Goal: Use online tool/utility: Use online tool/utility

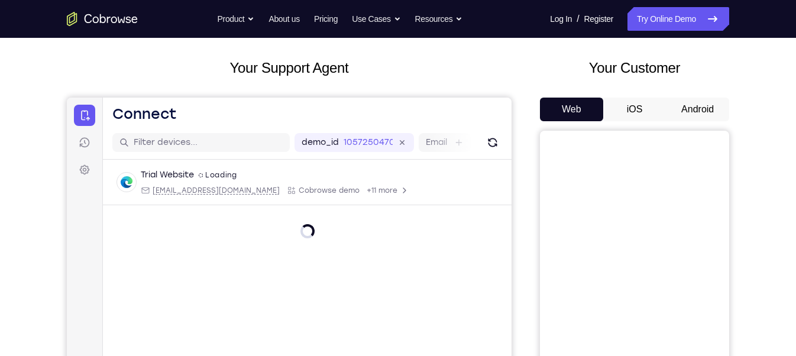
scroll to position [59, 0]
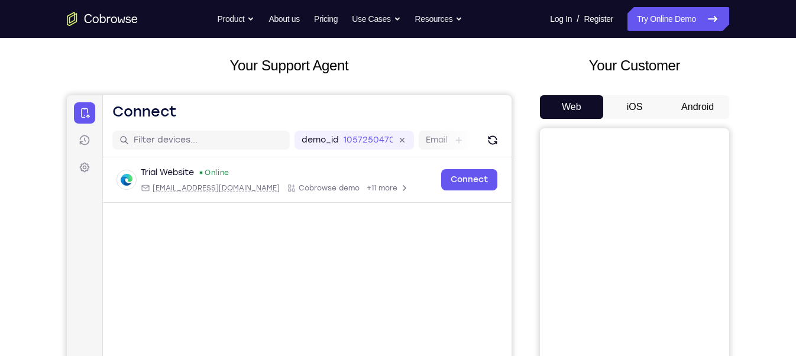
click at [692, 112] on button "Android" at bounding box center [697, 107] width 63 height 24
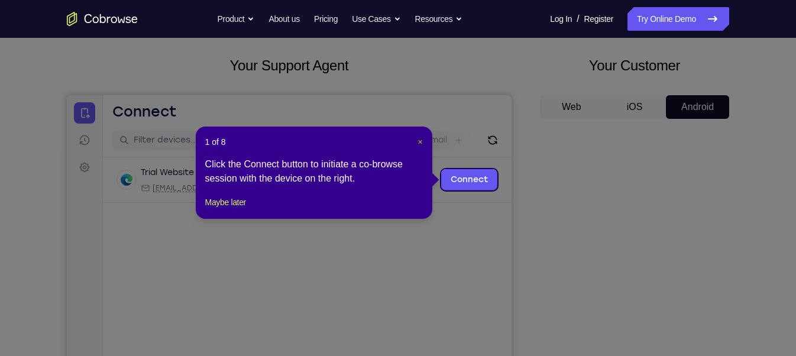
click at [421, 142] on span "×" at bounding box center [420, 141] width 5 height 9
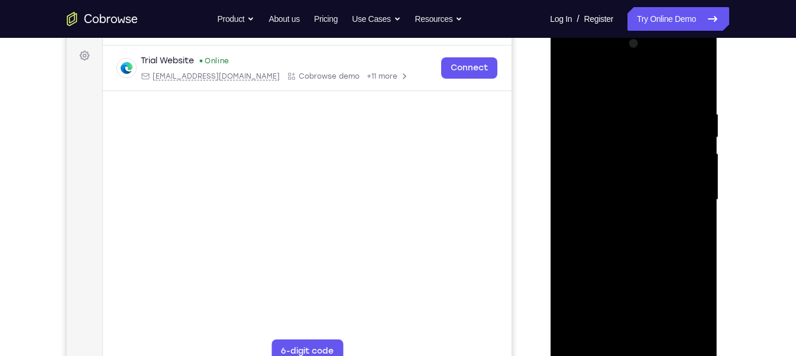
scroll to position [169, 0]
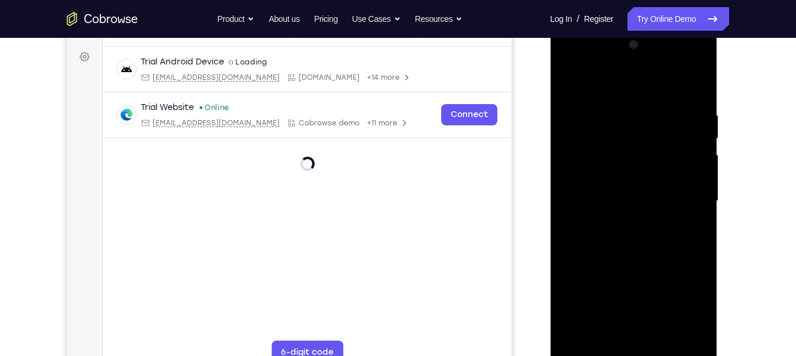
click at [633, 356] on div at bounding box center [633, 200] width 149 height 331
click at [692, 293] on div at bounding box center [633, 200] width 149 height 331
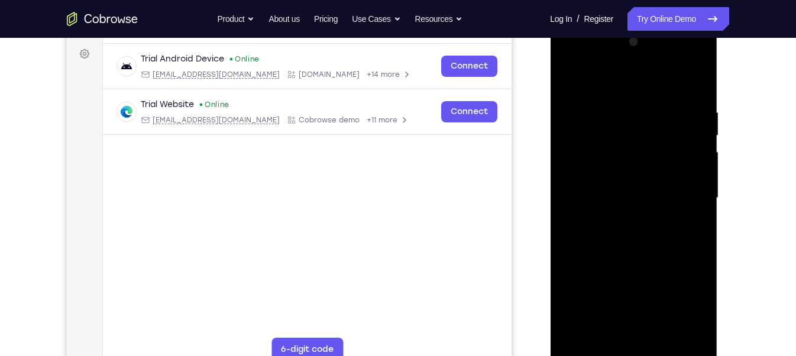
scroll to position [173, 0]
click at [687, 299] on div at bounding box center [633, 197] width 149 height 331
click at [655, 84] on div at bounding box center [633, 197] width 149 height 331
click at [685, 193] on div at bounding box center [633, 197] width 149 height 331
click at [624, 218] on div at bounding box center [633, 197] width 149 height 331
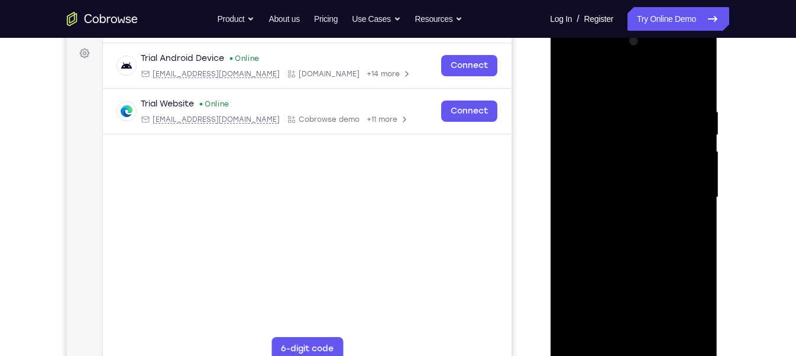
click at [625, 188] on div at bounding box center [633, 197] width 149 height 331
click at [638, 172] on div at bounding box center [633, 197] width 149 height 331
click at [636, 192] on div at bounding box center [633, 197] width 149 height 331
click at [628, 238] on div at bounding box center [633, 197] width 149 height 331
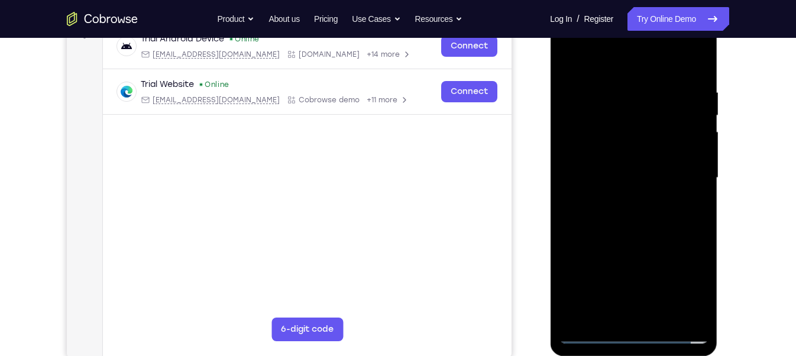
scroll to position [192, 0]
click at [698, 76] on div at bounding box center [633, 177] width 149 height 331
click at [614, 98] on div at bounding box center [633, 177] width 149 height 331
click at [692, 179] on div at bounding box center [633, 177] width 149 height 331
click at [576, 191] on div at bounding box center [633, 177] width 149 height 331
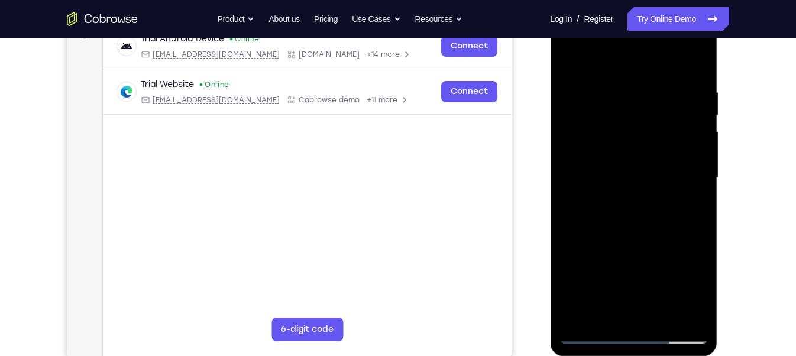
click at [620, 218] on div at bounding box center [633, 177] width 149 height 331
click at [683, 172] on div at bounding box center [633, 177] width 149 height 331
click at [688, 170] on div at bounding box center [633, 177] width 149 height 331
click at [685, 156] on div at bounding box center [633, 177] width 149 height 331
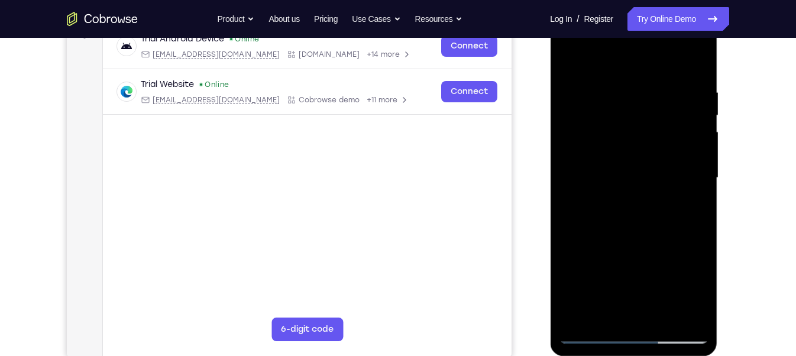
click at [688, 186] on div at bounding box center [633, 177] width 149 height 331
click at [688, 163] on div at bounding box center [633, 177] width 149 height 331
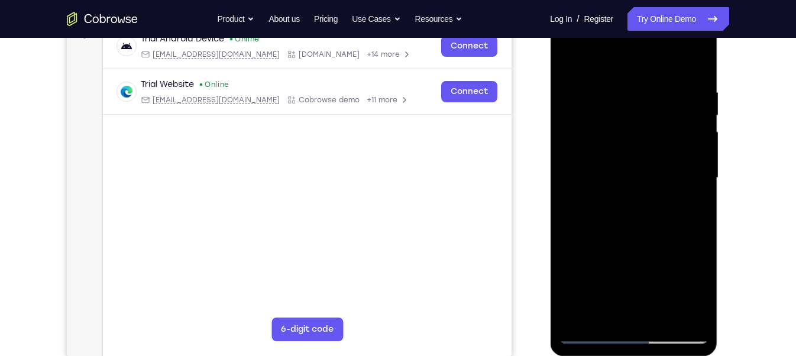
drag, startPoint x: 598, startPoint y: 163, endPoint x: 687, endPoint y: 173, distance: 90.0
click at [687, 173] on div at bounding box center [633, 177] width 149 height 331
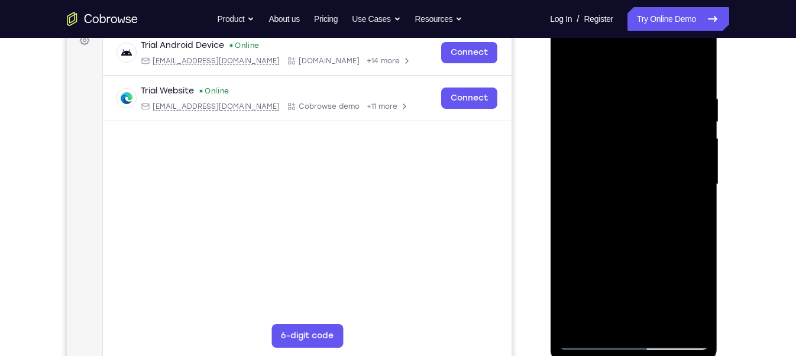
scroll to position [186, 0]
click at [696, 69] on div at bounding box center [633, 183] width 149 height 331
click at [687, 95] on div at bounding box center [633, 183] width 149 height 331
click at [694, 73] on div at bounding box center [633, 183] width 149 height 331
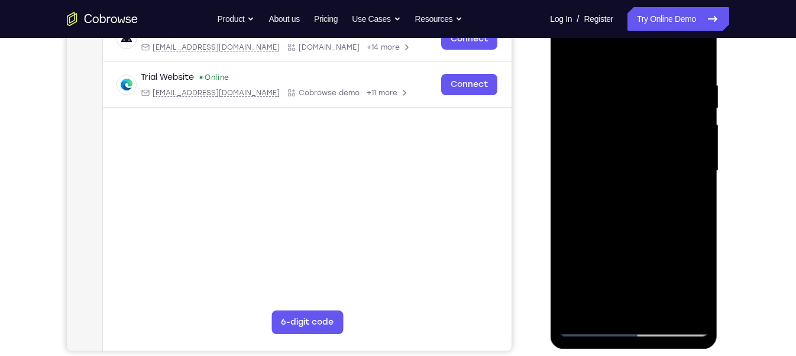
scroll to position [200, 0]
click at [659, 309] on div at bounding box center [633, 170] width 149 height 331
click at [633, 231] on div at bounding box center [633, 170] width 149 height 331
click at [654, 85] on div at bounding box center [633, 170] width 149 height 331
click at [654, 159] on div at bounding box center [633, 170] width 149 height 331
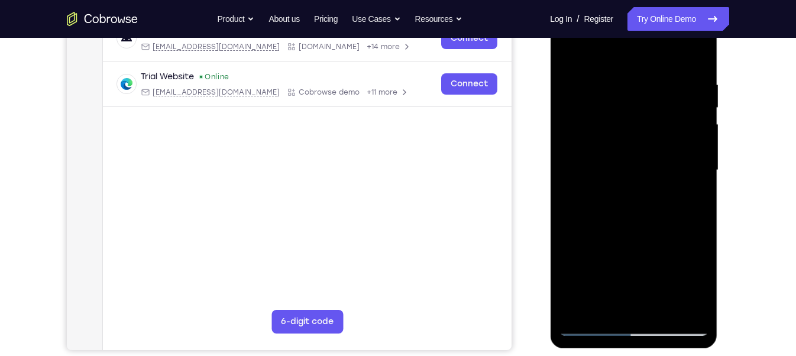
drag, startPoint x: 675, startPoint y: 103, endPoint x: 609, endPoint y: 118, distance: 68.0
click at [609, 118] on div at bounding box center [633, 170] width 149 height 331
click at [627, 85] on div at bounding box center [633, 170] width 149 height 331
click at [645, 125] on div at bounding box center [633, 170] width 149 height 331
drag, startPoint x: 673, startPoint y: 115, endPoint x: 618, endPoint y: 125, distance: 55.4
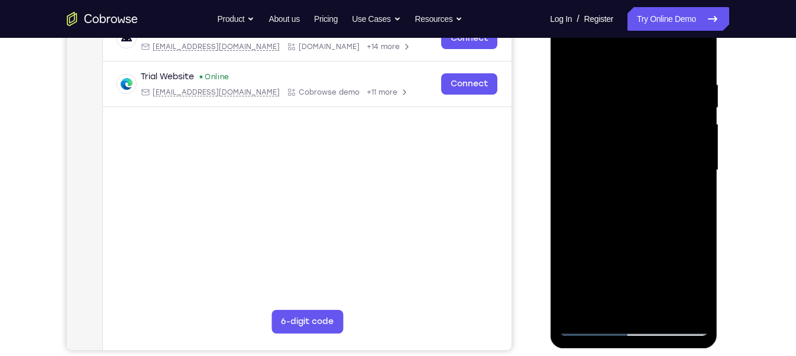
click at [618, 125] on div at bounding box center [633, 170] width 149 height 331
click at [620, 85] on div at bounding box center [633, 170] width 149 height 331
click at [634, 118] on div at bounding box center [633, 170] width 149 height 331
drag, startPoint x: 656, startPoint y: 101, endPoint x: 607, endPoint y: 105, distance: 49.3
click at [607, 105] on div at bounding box center [633, 170] width 149 height 331
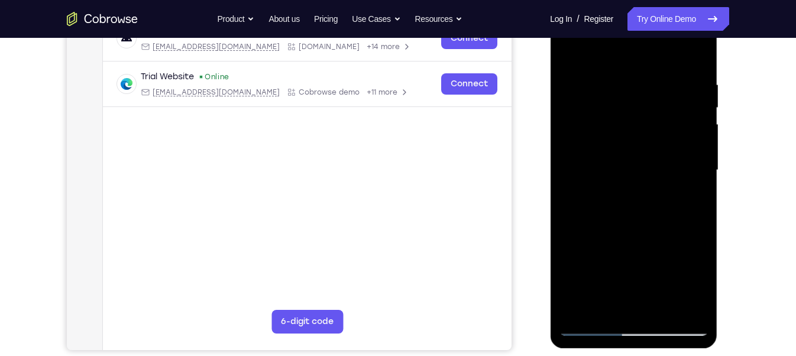
drag, startPoint x: 677, startPoint y: 105, endPoint x: 648, endPoint y: 109, distance: 28.8
click at [648, 109] on div at bounding box center [633, 170] width 149 height 331
click at [634, 83] on div at bounding box center [633, 170] width 149 height 331
click at [630, 98] on div at bounding box center [633, 170] width 149 height 331
drag, startPoint x: 663, startPoint y: 107, endPoint x: 559, endPoint y: 120, distance: 104.4
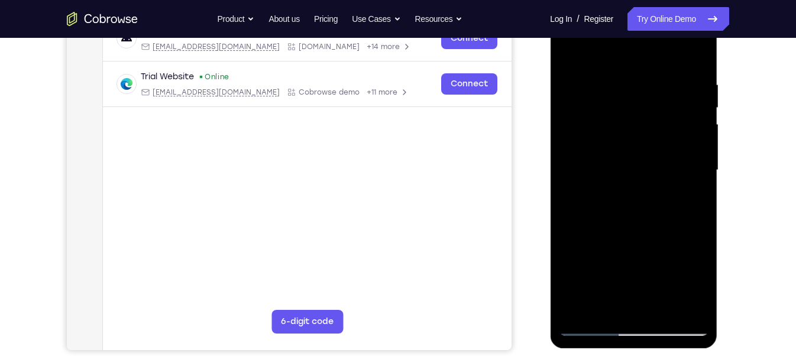
click at [559, 120] on div at bounding box center [633, 170] width 149 height 331
click at [569, 53] on div at bounding box center [633, 170] width 149 height 331
click at [663, 309] on div at bounding box center [633, 170] width 149 height 331
click at [577, 81] on div at bounding box center [633, 170] width 149 height 331
click at [631, 93] on div at bounding box center [633, 170] width 149 height 331
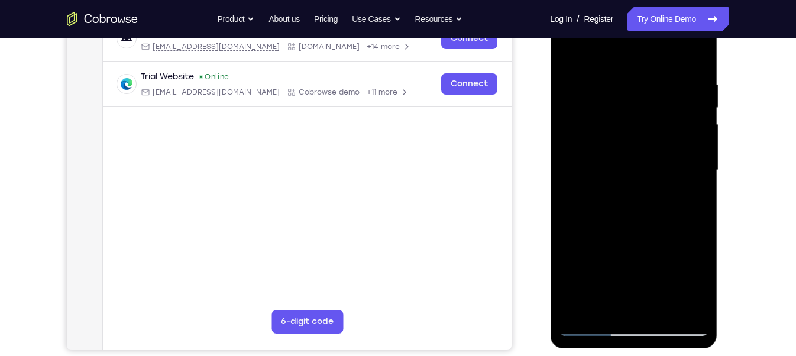
click at [605, 306] on div at bounding box center [633, 170] width 149 height 331
drag, startPoint x: 636, startPoint y: 295, endPoint x: 640, endPoint y: 191, distance: 104.8
click at [640, 191] on div at bounding box center [633, 170] width 149 height 331
drag, startPoint x: 638, startPoint y: 272, endPoint x: 651, endPoint y: 181, distance: 92.0
click at [651, 181] on div at bounding box center [633, 170] width 149 height 331
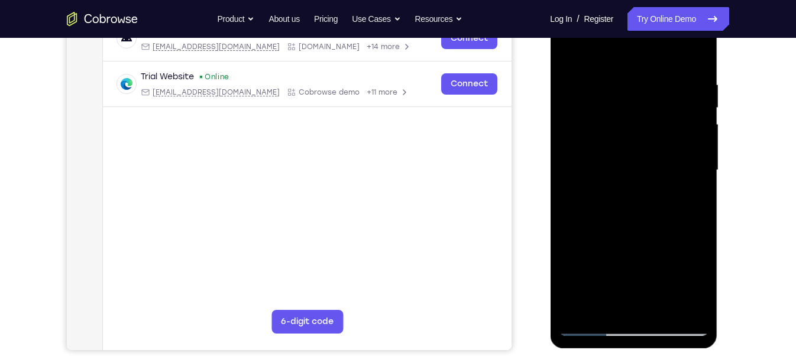
click at [602, 244] on div at bounding box center [633, 170] width 149 height 331
click at [693, 52] on div at bounding box center [633, 170] width 149 height 331
click at [572, 52] on div at bounding box center [633, 170] width 149 height 331
drag, startPoint x: 652, startPoint y: 118, endPoint x: 639, endPoint y: 268, distance: 150.2
click at [639, 268] on div at bounding box center [633, 170] width 149 height 331
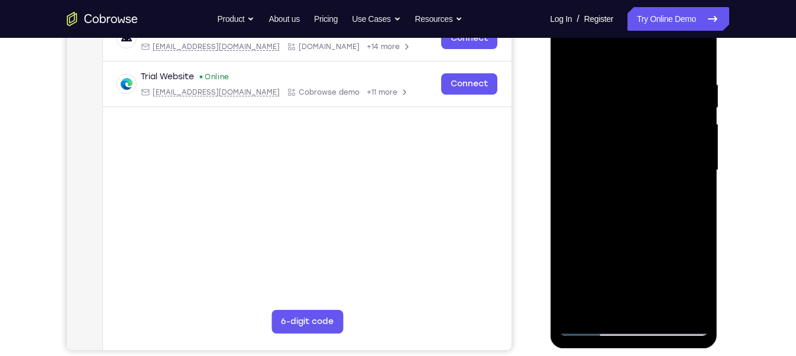
click at [622, 79] on div at bounding box center [633, 170] width 149 height 331
click at [677, 301] on div at bounding box center [633, 170] width 149 height 331
click at [692, 56] on div at bounding box center [633, 170] width 149 height 331
click at [640, 76] on div at bounding box center [633, 170] width 149 height 331
click at [693, 111] on div at bounding box center [633, 170] width 149 height 331
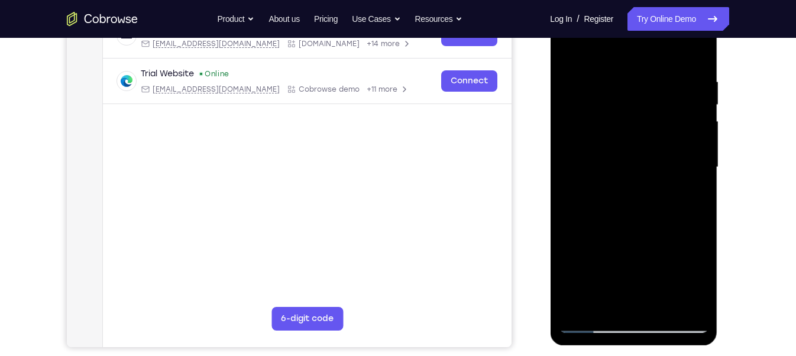
scroll to position [204, 0]
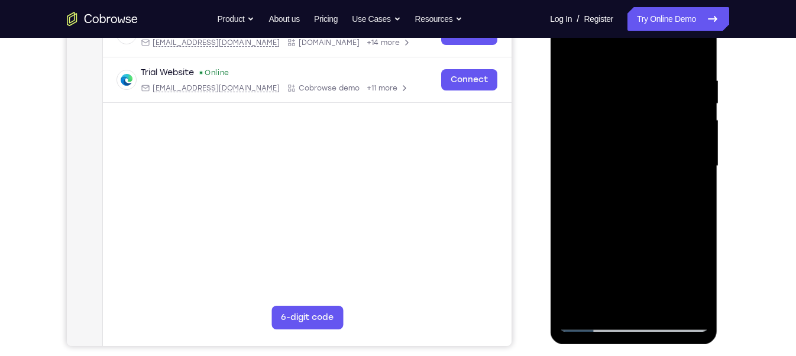
click at [693, 111] on div at bounding box center [633, 166] width 149 height 331
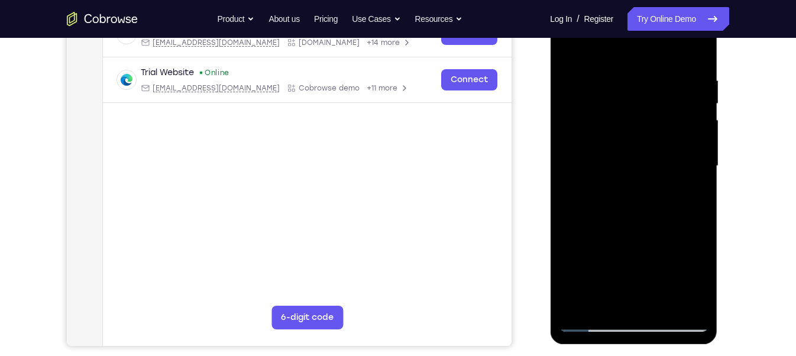
click at [693, 111] on div at bounding box center [633, 166] width 149 height 331
click at [689, 85] on div at bounding box center [633, 166] width 149 height 331
click at [690, 98] on div at bounding box center [633, 166] width 149 height 331
click at [696, 54] on div at bounding box center [633, 166] width 149 height 331
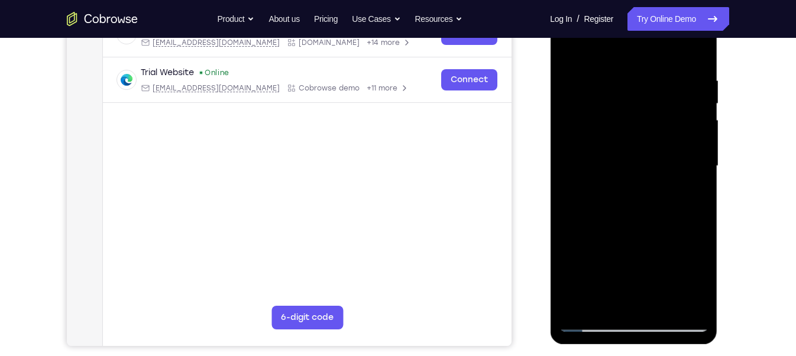
drag, startPoint x: 646, startPoint y: 245, endPoint x: 657, endPoint y: 51, distance: 193.8
click at [657, 51] on div at bounding box center [633, 166] width 149 height 331
drag, startPoint x: 649, startPoint y: 239, endPoint x: 658, endPoint y: 89, distance: 150.6
click at [658, 89] on div at bounding box center [633, 166] width 149 height 331
drag, startPoint x: 655, startPoint y: 260, endPoint x: 657, endPoint y: 94, distance: 165.7
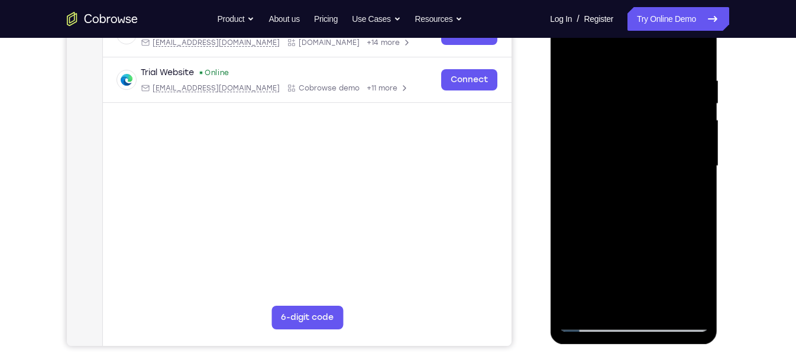
click at [657, 94] on div at bounding box center [633, 166] width 149 height 331
click at [657, 303] on div at bounding box center [633, 166] width 149 height 331
click at [593, 327] on div at bounding box center [633, 166] width 149 height 331
click at [607, 306] on div at bounding box center [633, 166] width 149 height 331
click at [679, 203] on div at bounding box center [633, 166] width 149 height 331
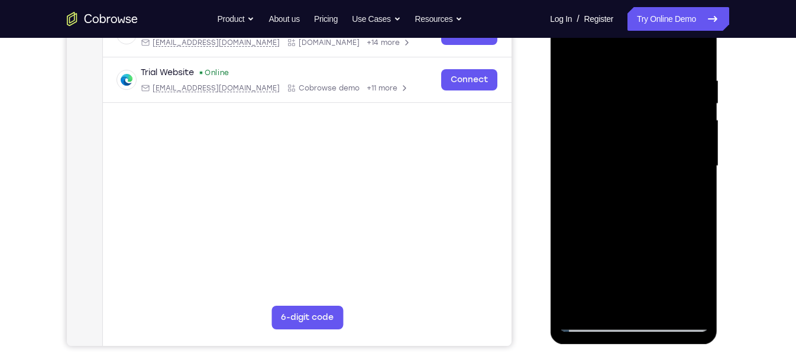
click at [567, 46] on div at bounding box center [633, 166] width 149 height 331
click at [631, 207] on div at bounding box center [633, 166] width 149 height 331
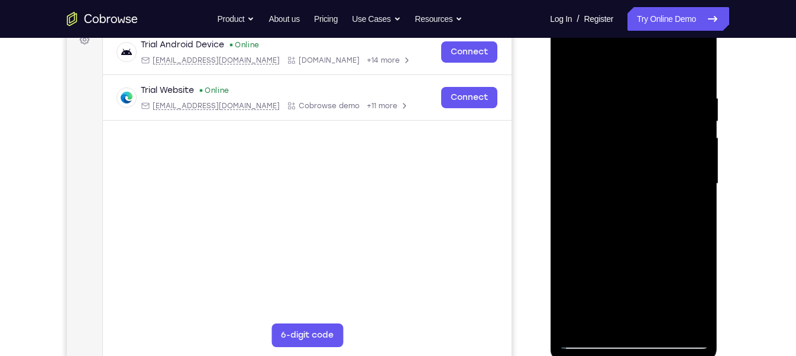
scroll to position [192, 0]
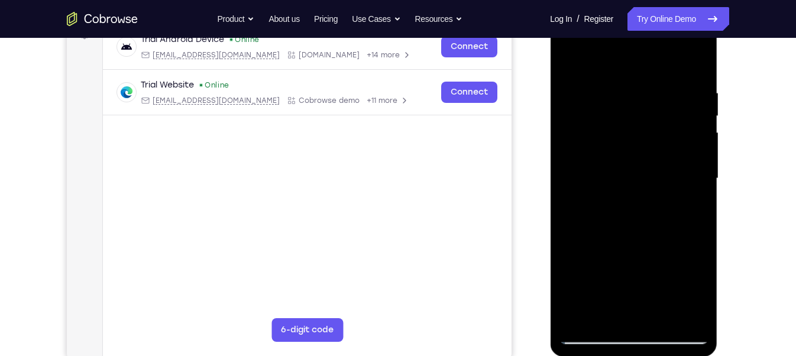
drag, startPoint x: 617, startPoint y: 152, endPoint x: 617, endPoint y: 237, distance: 85.2
click at [617, 237] on div at bounding box center [633, 178] width 149 height 331
click at [701, 157] on div at bounding box center [633, 178] width 149 height 331
drag, startPoint x: 645, startPoint y: 107, endPoint x: 648, endPoint y: 73, distance: 33.9
click at [648, 73] on div at bounding box center [633, 178] width 149 height 331
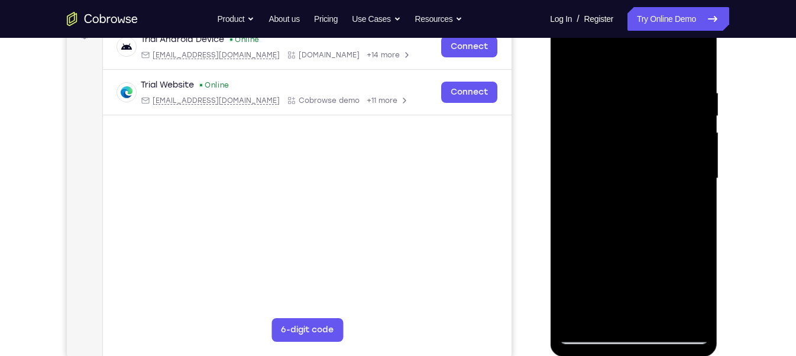
click at [635, 246] on div at bounding box center [633, 178] width 149 height 331
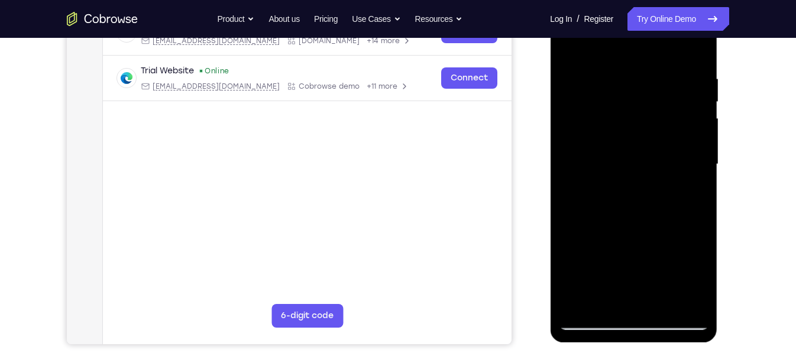
scroll to position [205, 0]
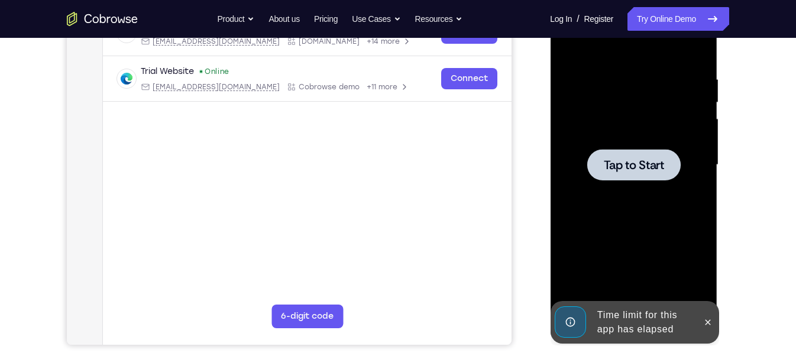
click at [618, 148] on div at bounding box center [633, 164] width 149 height 331
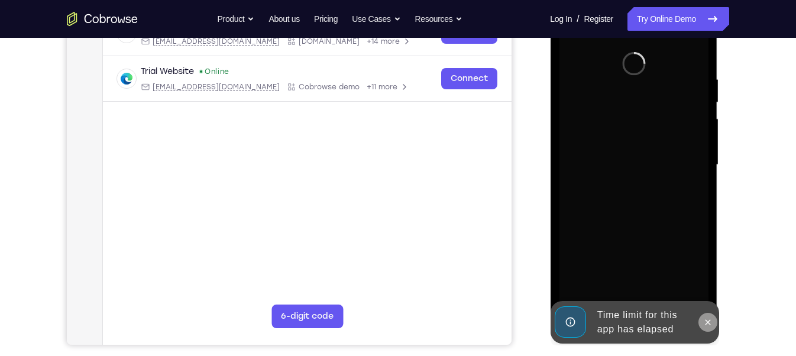
click at [710, 318] on icon at bounding box center [707, 322] width 9 height 9
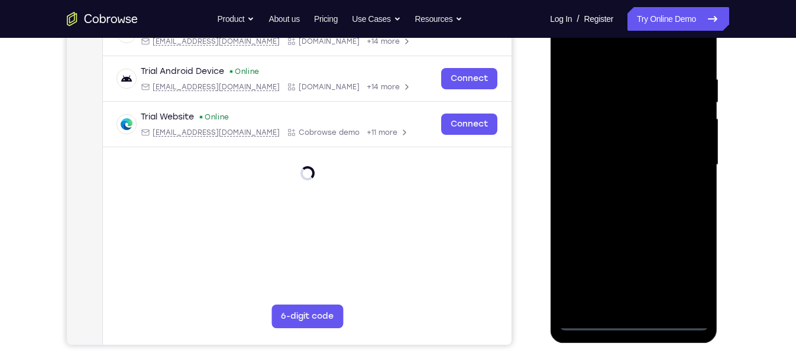
click at [634, 321] on div at bounding box center [633, 164] width 149 height 331
click at [683, 267] on div at bounding box center [633, 164] width 149 height 331
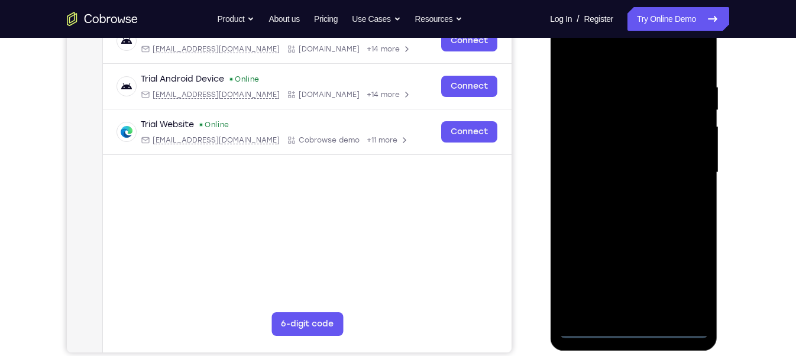
scroll to position [197, 0]
click at [604, 57] on div at bounding box center [633, 173] width 149 height 331
click at [680, 170] on div at bounding box center [633, 173] width 149 height 331
click at [620, 192] on div at bounding box center [633, 173] width 149 height 331
click at [617, 160] on div at bounding box center [633, 173] width 149 height 331
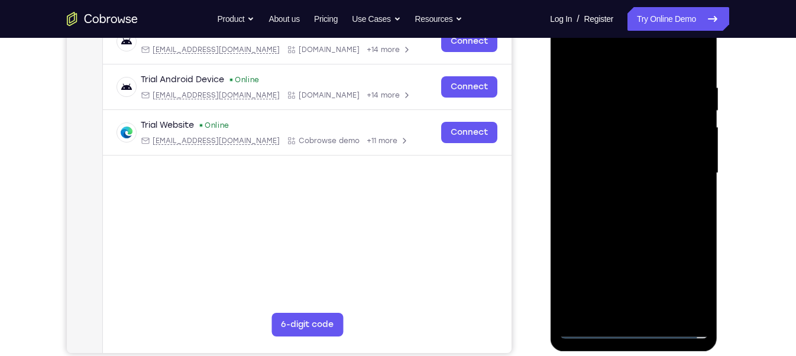
click at [625, 148] on div at bounding box center [633, 173] width 149 height 331
click at [622, 178] on div at bounding box center [633, 173] width 149 height 331
click at [623, 211] on div at bounding box center [633, 173] width 149 height 331
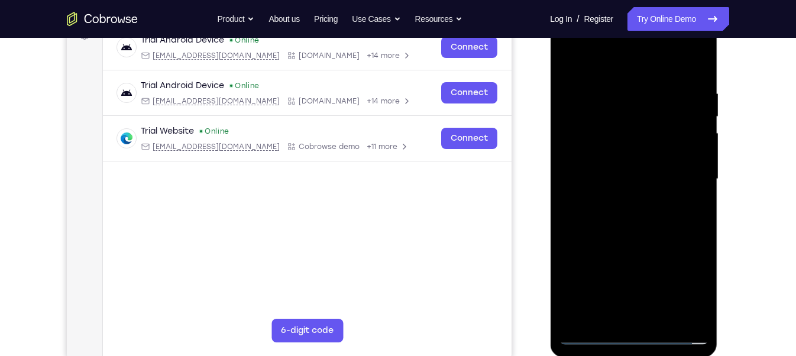
scroll to position [191, 0]
click at [623, 212] on div at bounding box center [633, 179] width 149 height 331
click at [703, 78] on div at bounding box center [633, 179] width 149 height 331
click at [650, 89] on div at bounding box center [633, 179] width 149 height 331
click at [696, 67] on div at bounding box center [633, 179] width 149 height 331
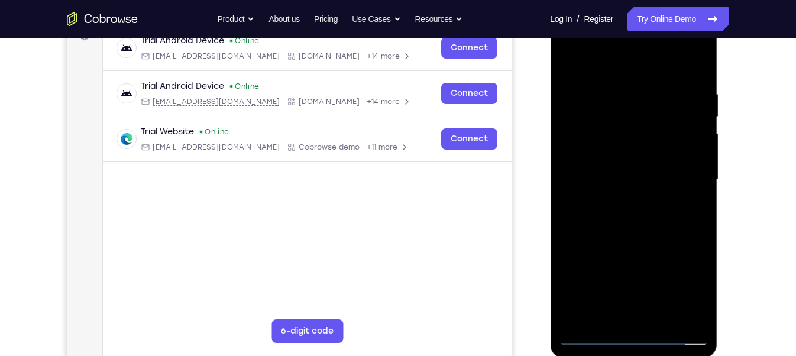
click at [606, 316] on div at bounding box center [633, 179] width 149 height 331
click at [624, 95] on div at bounding box center [633, 179] width 149 height 331
click at [695, 185] on div at bounding box center [633, 179] width 149 height 331
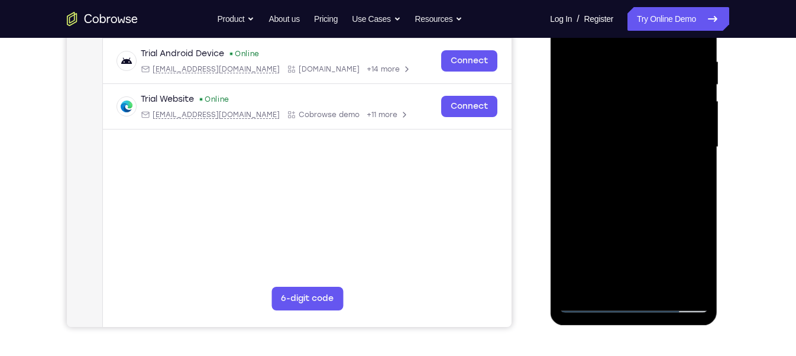
scroll to position [224, 0]
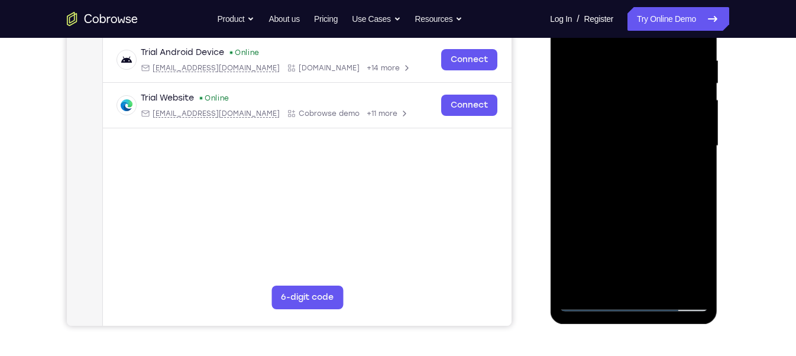
click at [696, 148] on div at bounding box center [633, 145] width 149 height 331
click at [695, 151] on div at bounding box center [633, 145] width 149 height 331
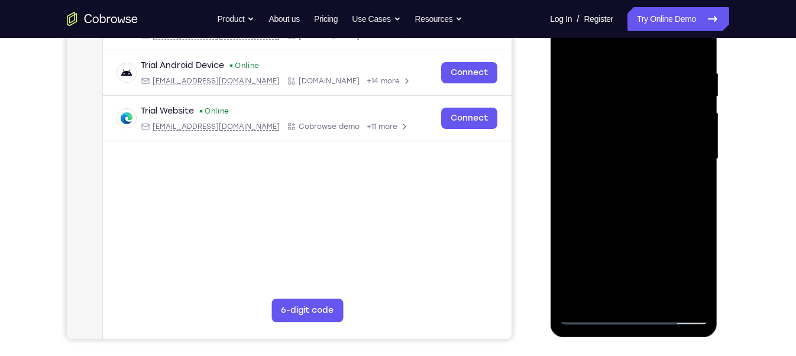
scroll to position [211, 0]
click at [588, 56] on div at bounding box center [633, 159] width 149 height 331
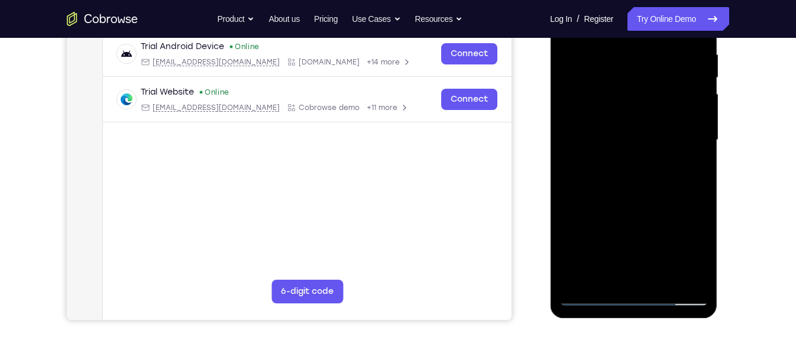
scroll to position [231, 0]
click at [569, 205] on div at bounding box center [633, 139] width 149 height 331
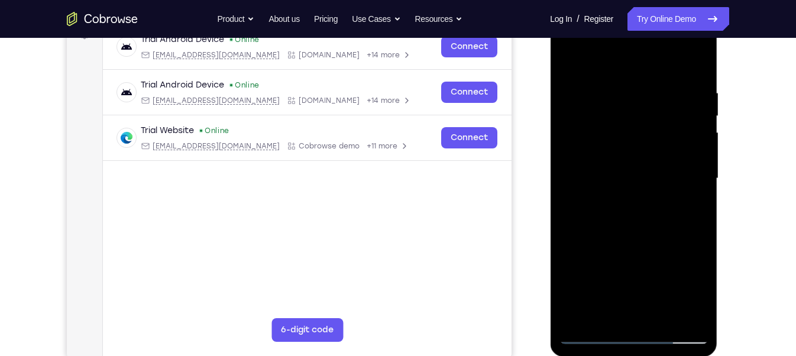
scroll to position [191, 0]
click at [570, 60] on div at bounding box center [633, 179] width 149 height 331
click at [636, 175] on div at bounding box center [633, 179] width 149 height 331
drag, startPoint x: 623, startPoint y: 230, endPoint x: 625, endPoint y: 208, distance: 22.0
click at [625, 208] on div at bounding box center [633, 179] width 149 height 331
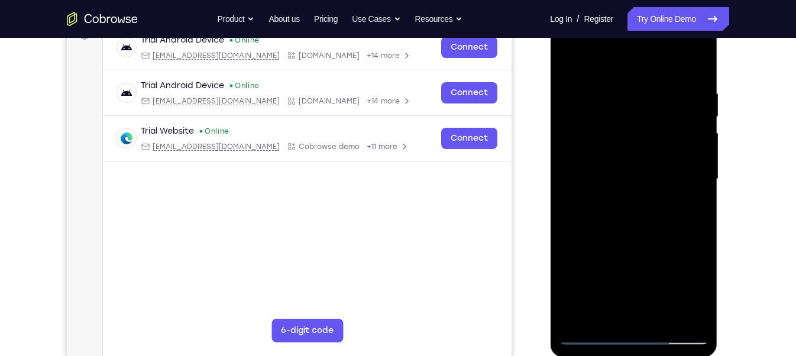
click at [617, 188] on div at bounding box center [633, 179] width 149 height 331
click at [580, 182] on div at bounding box center [633, 179] width 149 height 331
drag, startPoint x: 606, startPoint y: 112, endPoint x: 604, endPoint y: 187, distance: 75.2
click at [604, 187] on div at bounding box center [633, 179] width 149 height 331
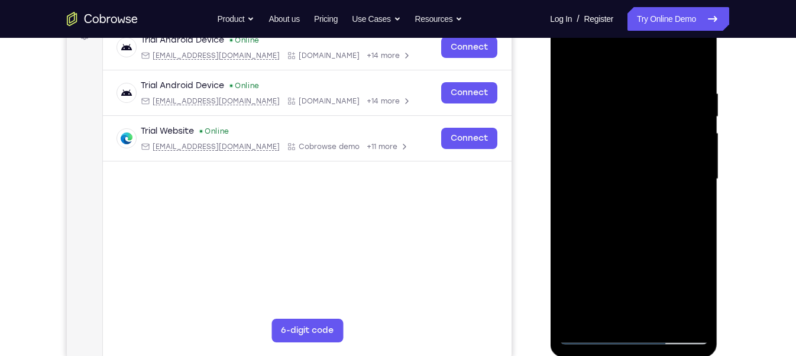
click at [570, 56] on div at bounding box center [633, 179] width 149 height 331
drag, startPoint x: 619, startPoint y: 246, endPoint x: 618, endPoint y: 138, distance: 107.1
click at [618, 138] on div at bounding box center [633, 179] width 149 height 331
click at [603, 211] on div at bounding box center [633, 179] width 149 height 331
drag, startPoint x: 624, startPoint y: 114, endPoint x: 612, endPoint y: 202, distance: 89.5
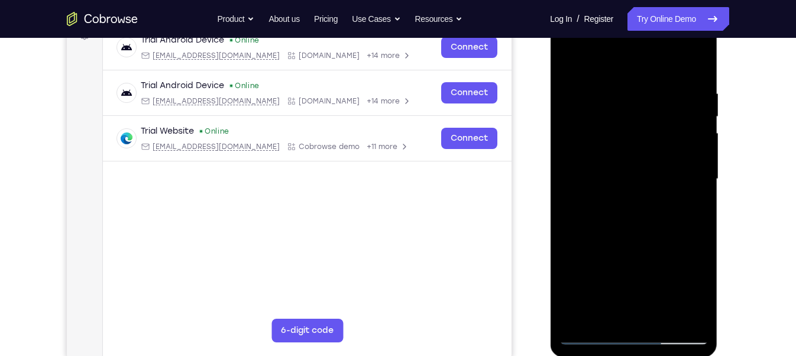
click at [612, 202] on div at bounding box center [633, 179] width 149 height 331
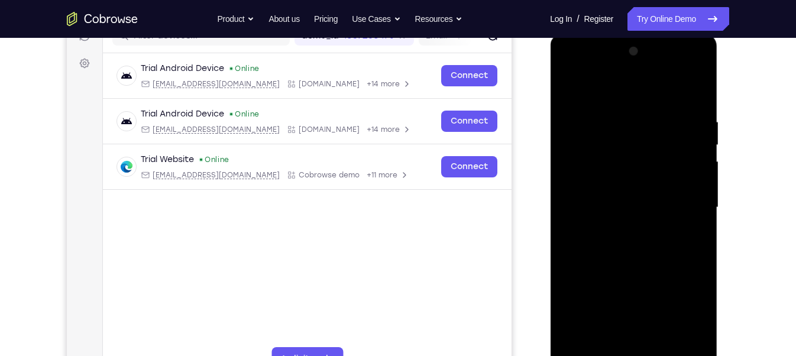
scroll to position [148, 0]
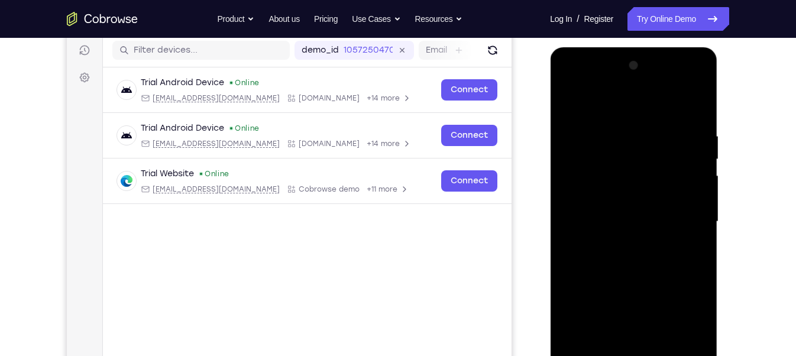
click at [640, 148] on div at bounding box center [633, 221] width 149 height 331
drag, startPoint x: 661, startPoint y: 172, endPoint x: 656, endPoint y: 279, distance: 107.2
click at [656, 279] on div at bounding box center [633, 221] width 149 height 331
click at [648, 120] on div at bounding box center [633, 221] width 149 height 331
click at [636, 218] on div at bounding box center [633, 221] width 149 height 331
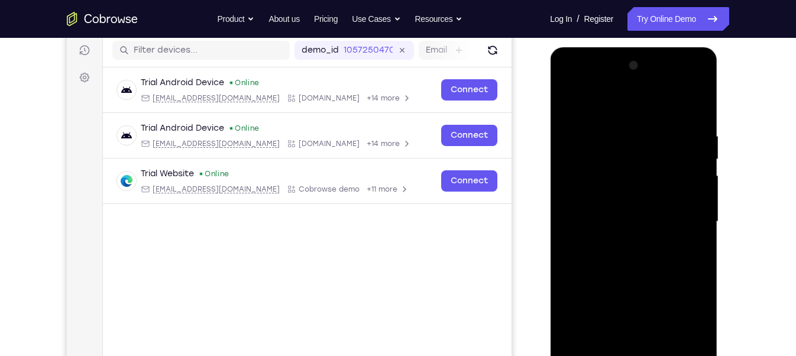
click at [603, 117] on div at bounding box center [633, 221] width 149 height 331
click at [649, 122] on div at bounding box center [633, 221] width 149 height 331
click at [639, 217] on div at bounding box center [633, 221] width 149 height 331
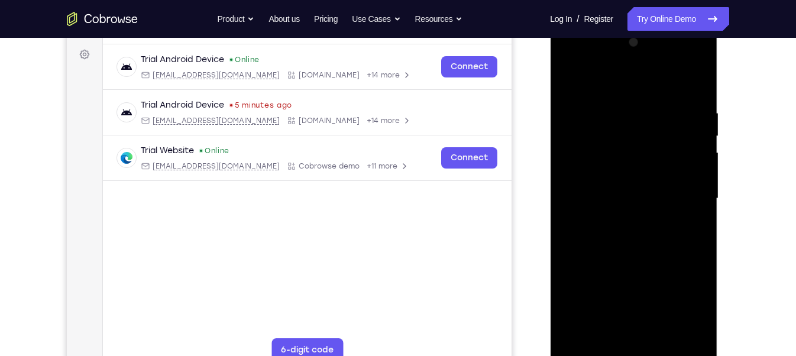
scroll to position [172, 0]
click at [589, 332] on div at bounding box center [633, 198] width 149 height 331
click at [653, 287] on div at bounding box center [633, 198] width 149 height 331
click at [566, 78] on div at bounding box center [633, 198] width 149 height 331
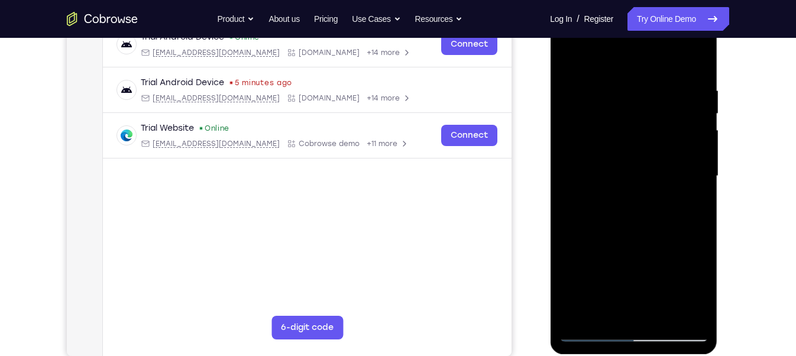
scroll to position [195, 0]
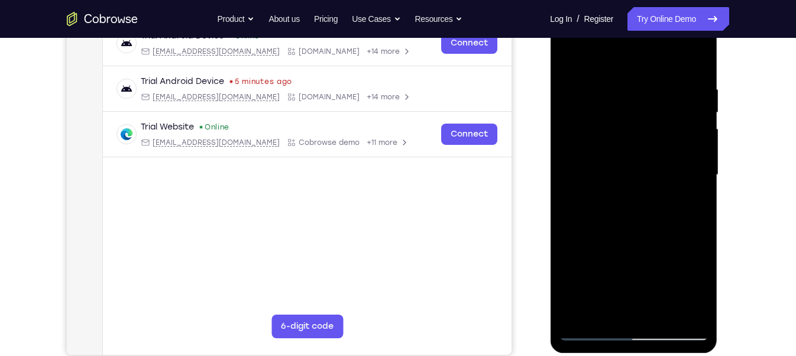
click at [569, 53] on div at bounding box center [633, 174] width 149 height 331
drag, startPoint x: 616, startPoint y: 211, endPoint x: 623, endPoint y: 134, distance: 77.2
click at [623, 134] on div at bounding box center [633, 174] width 149 height 331
drag, startPoint x: 615, startPoint y: 214, endPoint x: 621, endPoint y: 147, distance: 67.7
click at [621, 147] on div at bounding box center [633, 174] width 149 height 331
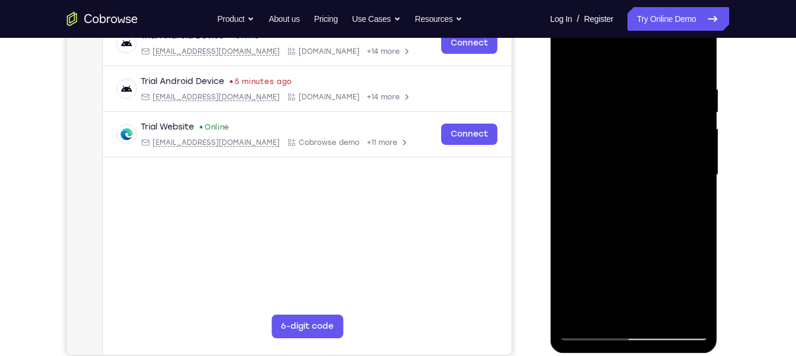
drag, startPoint x: 614, startPoint y: 240, endPoint x: 627, endPoint y: 142, distance: 99.1
click at [627, 142] on div at bounding box center [633, 174] width 149 height 331
click at [608, 286] on div at bounding box center [633, 174] width 149 height 331
drag, startPoint x: 648, startPoint y: 159, endPoint x: 625, endPoint y: 255, distance: 99.0
click at [625, 255] on div at bounding box center [633, 174] width 149 height 331
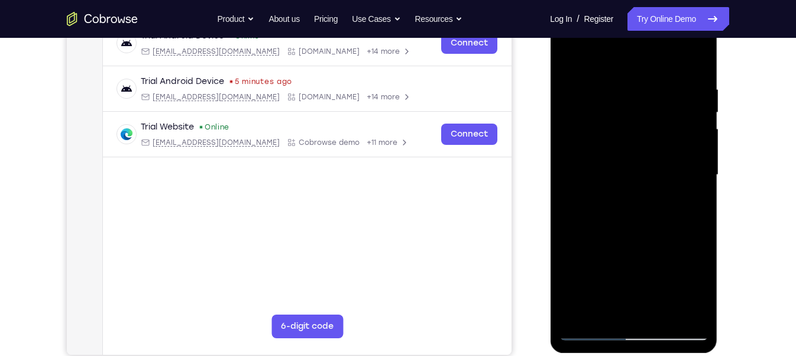
click at [574, 74] on div at bounding box center [633, 174] width 149 height 331
click at [692, 144] on div at bounding box center [633, 174] width 149 height 331
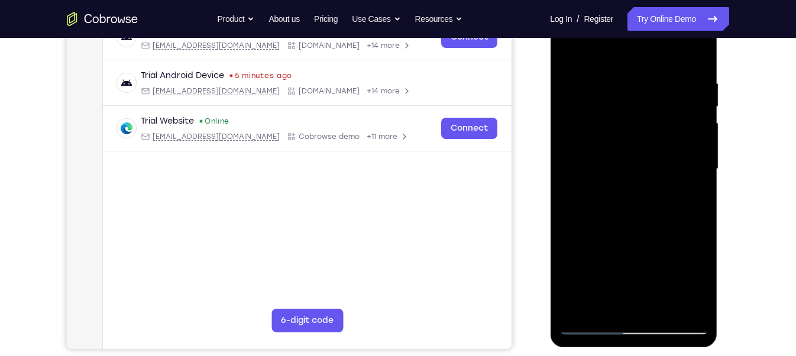
scroll to position [204, 0]
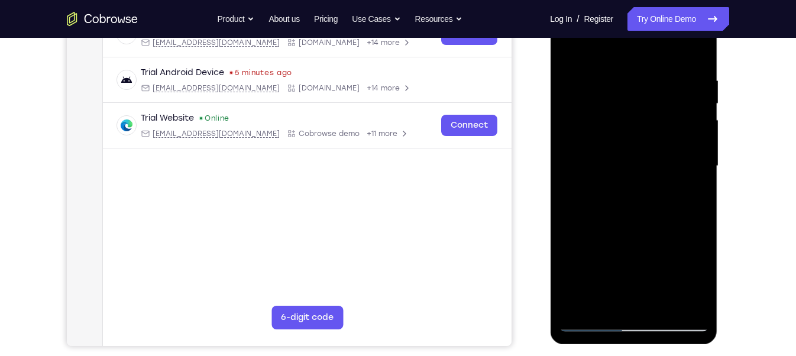
click at [694, 112] on div at bounding box center [633, 166] width 149 height 331
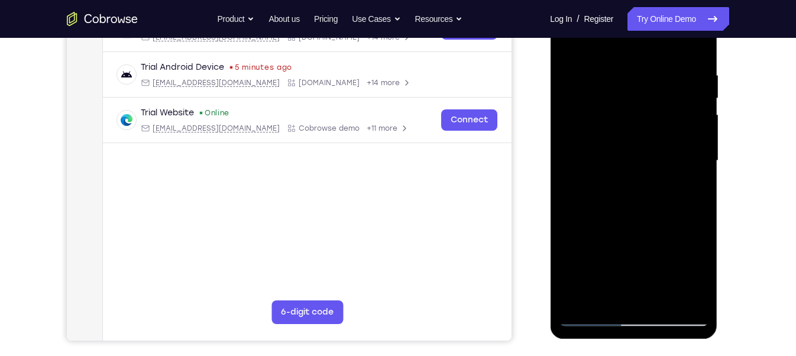
scroll to position [209, 0]
click at [698, 46] on div at bounding box center [633, 160] width 149 height 331
click at [579, 198] on div at bounding box center [633, 160] width 149 height 331
click at [567, 45] on div at bounding box center [633, 160] width 149 height 331
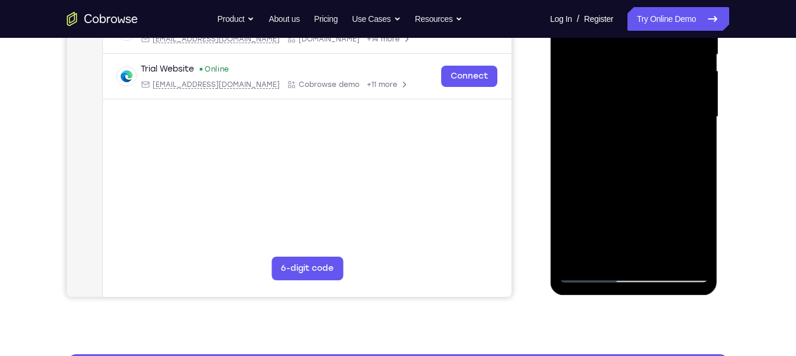
scroll to position [253, 0]
click at [647, 167] on div at bounding box center [633, 116] width 149 height 331
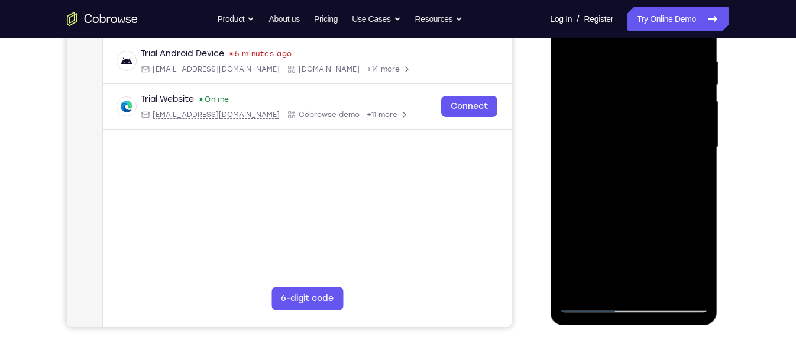
scroll to position [222, 0]
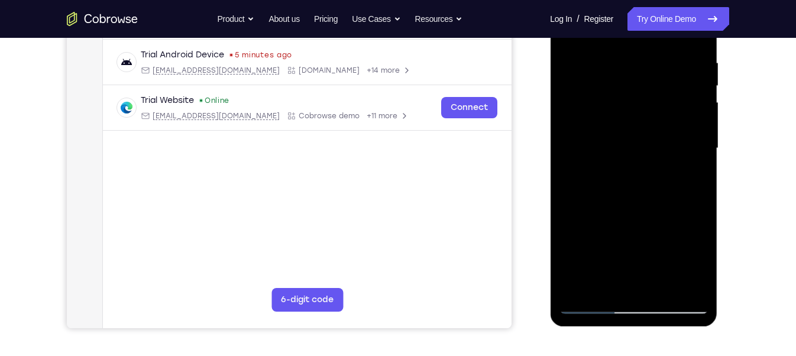
click at [700, 137] on div at bounding box center [633, 148] width 149 height 331
click at [698, 128] on div at bounding box center [633, 148] width 149 height 331
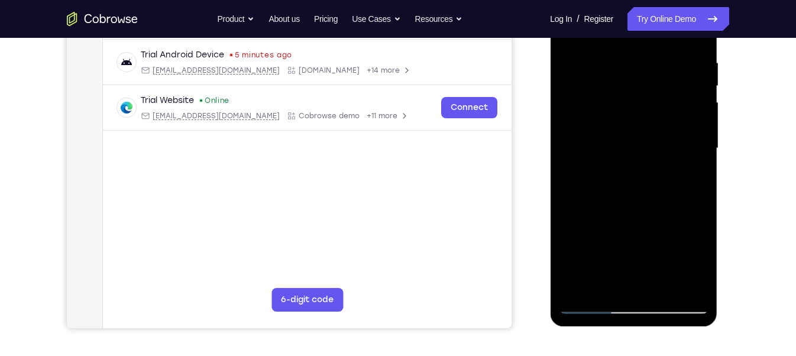
click at [698, 128] on div at bounding box center [633, 148] width 149 height 331
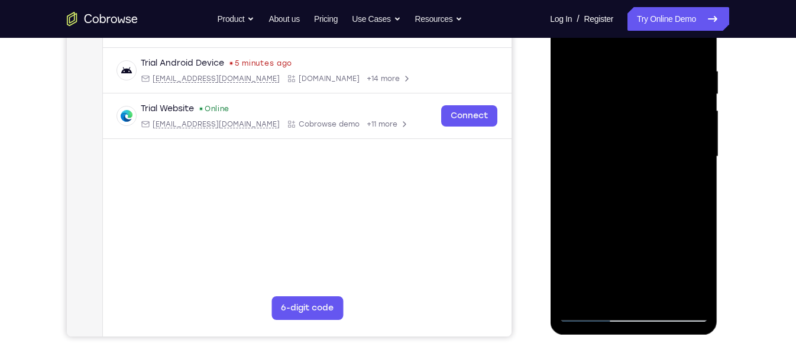
scroll to position [213, 0]
click at [570, 41] on div at bounding box center [633, 157] width 149 height 331
click at [574, 252] on div at bounding box center [633, 157] width 149 height 331
click at [703, 138] on div at bounding box center [633, 157] width 149 height 331
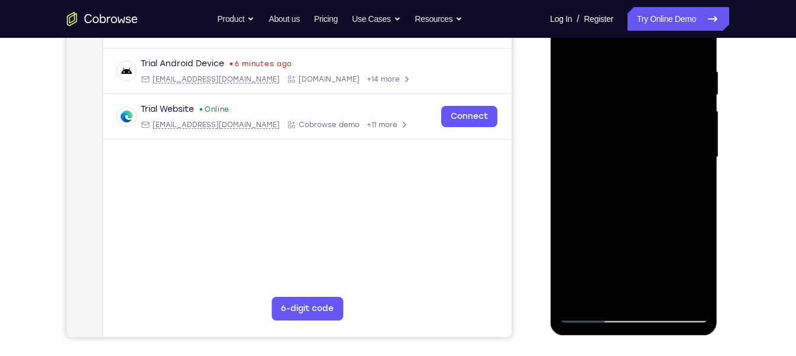
click at [569, 35] on nav "Go back Powerful, Flexible and Trustworthy. Avoid all extra friction for both A…" at bounding box center [398, 19] width 796 height 38
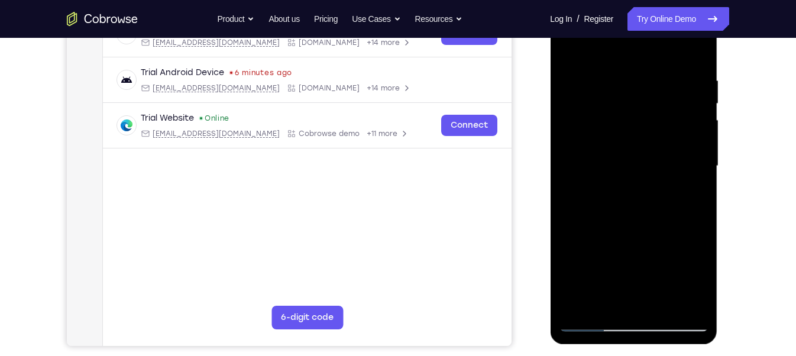
scroll to position [204, 0]
click at [570, 47] on div at bounding box center [633, 166] width 149 height 331
drag, startPoint x: 618, startPoint y: 235, endPoint x: 626, endPoint y: 366, distance: 130.4
click at [626, 347] on html "Online web based iOS Simulators and Android Emulators. Run iPhone, iPad, Mobile…" at bounding box center [634, 169] width 169 height 355
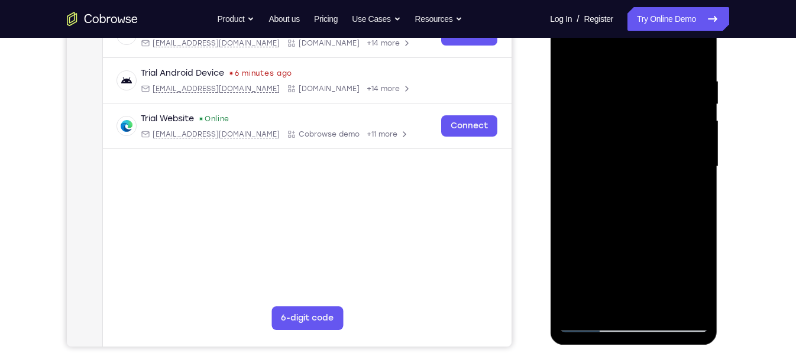
drag, startPoint x: 601, startPoint y: 254, endPoint x: 601, endPoint y: 175, distance: 79.9
click at [601, 175] on div at bounding box center [633, 166] width 149 height 331
click at [603, 304] on div at bounding box center [633, 166] width 149 height 331
click at [585, 321] on div at bounding box center [633, 166] width 149 height 331
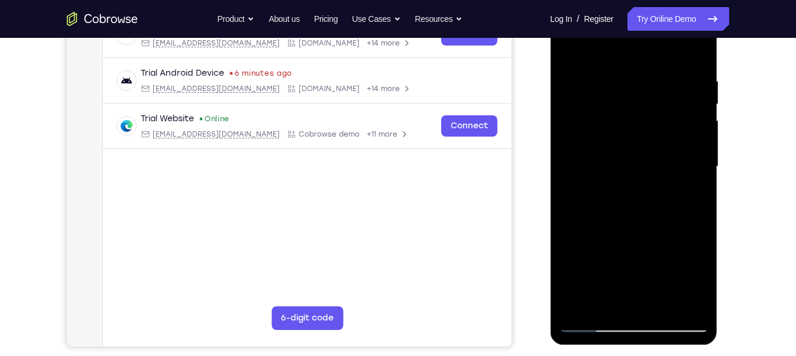
click at [605, 305] on div at bounding box center [633, 166] width 149 height 331
click at [596, 46] on div at bounding box center [633, 166] width 149 height 331
drag, startPoint x: 651, startPoint y: 89, endPoint x: 628, endPoint y: 180, distance: 94.4
click at [628, 180] on div at bounding box center [633, 166] width 149 height 331
click at [609, 129] on div at bounding box center [633, 166] width 149 height 331
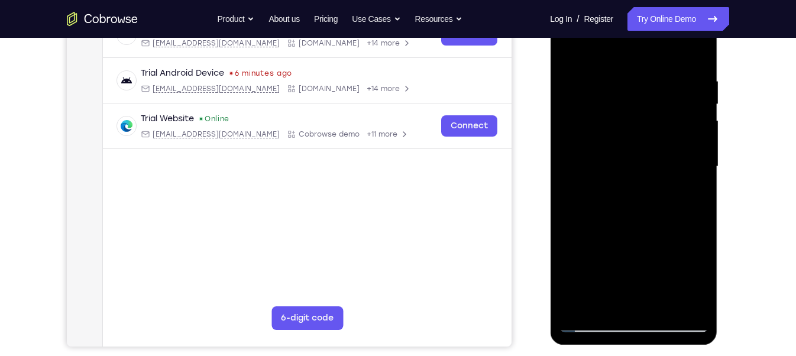
click at [642, 178] on div at bounding box center [633, 166] width 149 height 331
click at [588, 327] on div at bounding box center [633, 166] width 149 height 331
click at [686, 174] on div at bounding box center [633, 166] width 149 height 331
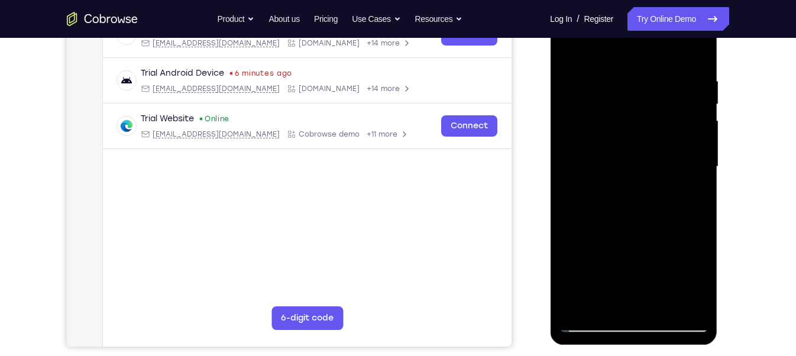
click at [596, 60] on div at bounding box center [633, 166] width 149 height 331
drag, startPoint x: 635, startPoint y: 230, endPoint x: 637, endPoint y: 101, distance: 129.6
click at [637, 101] on div at bounding box center [633, 166] width 149 height 331
click at [682, 153] on div at bounding box center [633, 166] width 149 height 331
drag, startPoint x: 618, startPoint y: 131, endPoint x: 619, endPoint y: 163, distance: 32.6
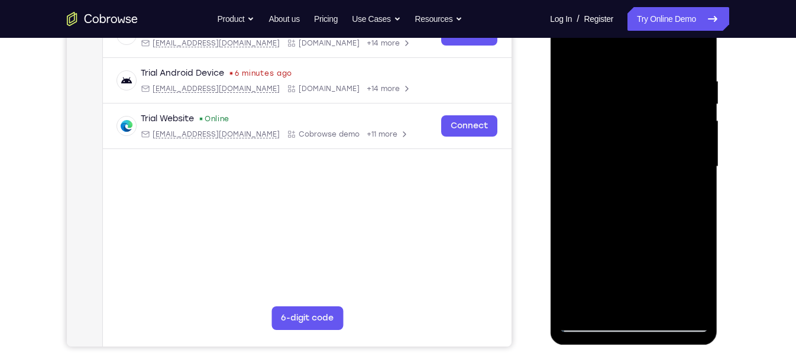
click at [619, 163] on div at bounding box center [633, 166] width 149 height 331
drag, startPoint x: 632, startPoint y: 91, endPoint x: 634, endPoint y: 99, distance: 8.5
click at [634, 99] on div at bounding box center [633, 166] width 149 height 331
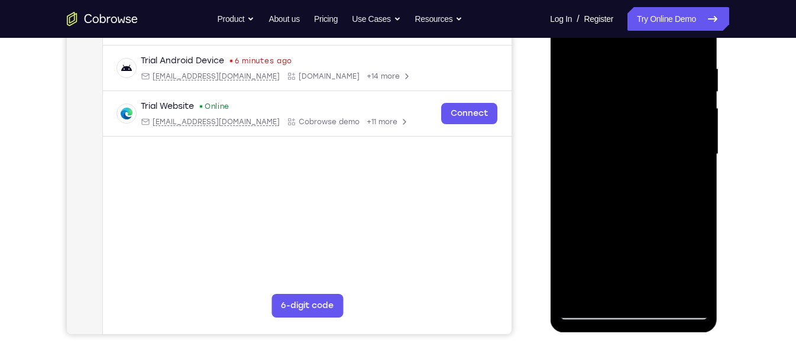
scroll to position [218, 0]
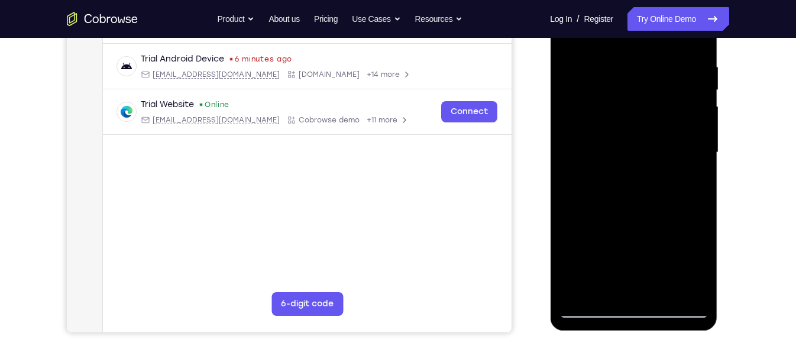
click at [698, 123] on div at bounding box center [633, 152] width 149 height 331
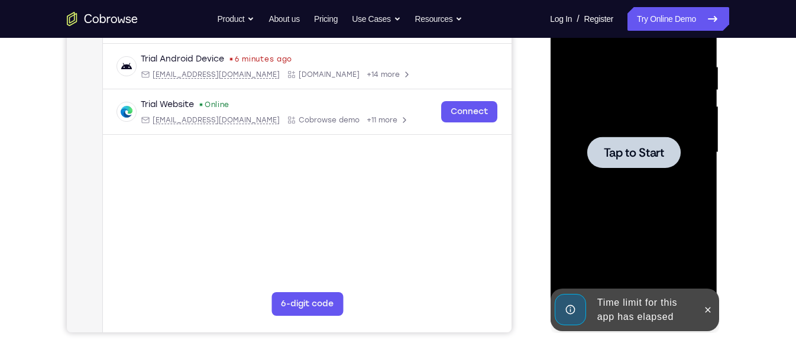
click at [642, 159] on span "Tap to Start" at bounding box center [633, 153] width 60 height 12
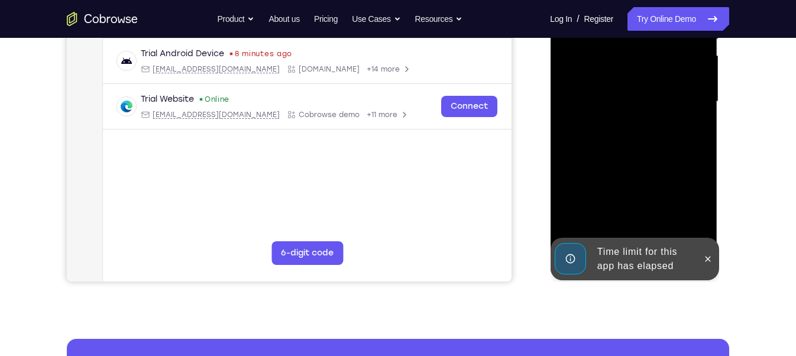
scroll to position [269, 0]
click at [698, 262] on button at bounding box center [707, 259] width 19 height 19
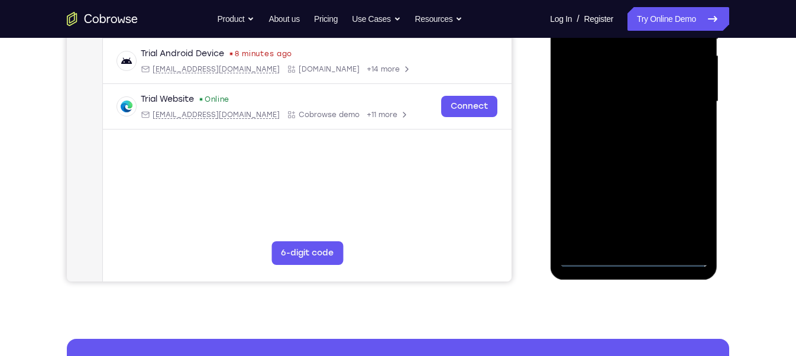
click at [638, 256] on div at bounding box center [633, 101] width 149 height 331
click at [673, 199] on div at bounding box center [633, 101] width 149 height 331
click at [687, 211] on div at bounding box center [633, 101] width 149 height 331
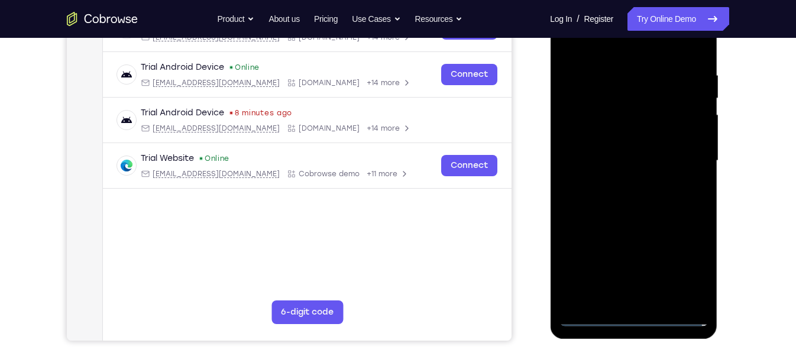
scroll to position [209, 0]
click at [596, 52] on div at bounding box center [633, 160] width 149 height 331
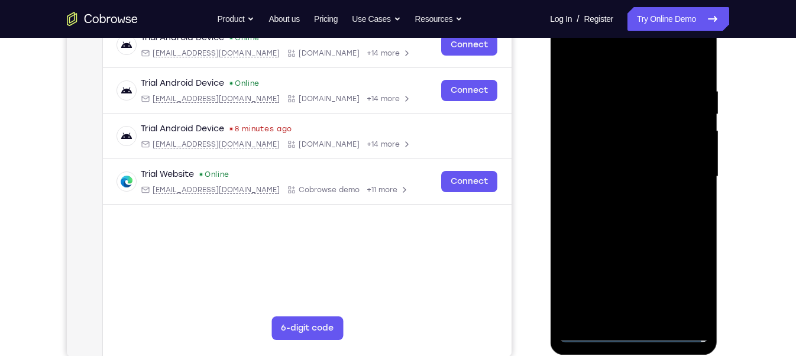
scroll to position [191, 0]
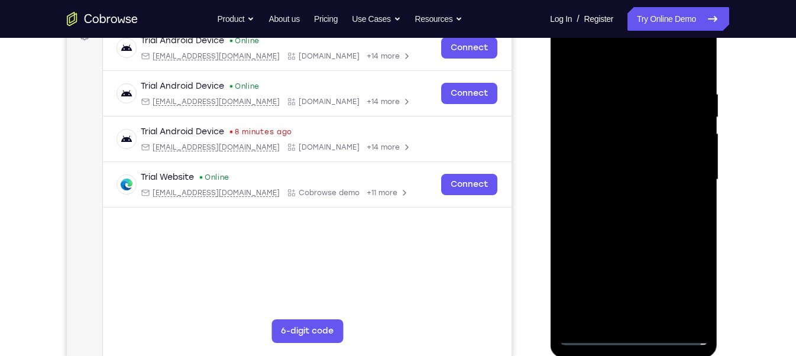
click at [688, 180] on div at bounding box center [633, 179] width 149 height 331
click at [618, 201] on div at bounding box center [633, 179] width 149 height 331
click at [602, 162] on div at bounding box center [633, 179] width 149 height 331
click at [609, 157] on div at bounding box center [633, 179] width 149 height 331
click at [610, 177] on div at bounding box center [633, 179] width 149 height 331
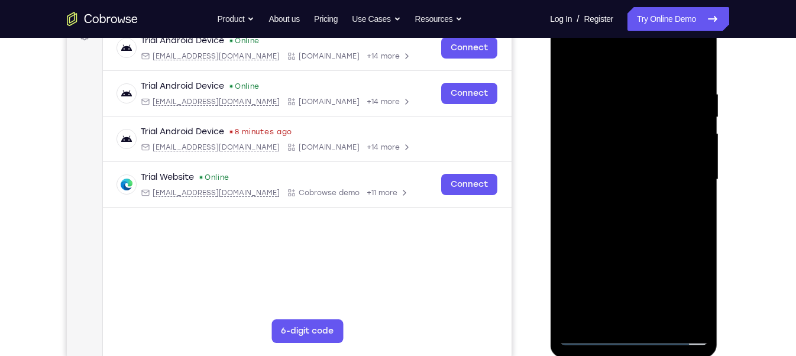
click at [615, 209] on div at bounding box center [633, 179] width 149 height 331
click at [627, 170] on div at bounding box center [633, 179] width 149 height 331
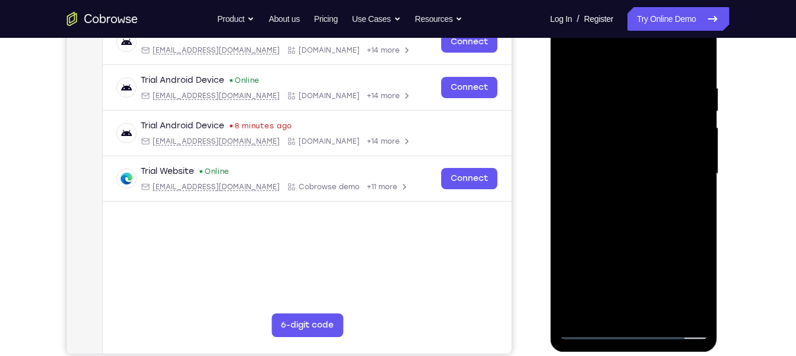
scroll to position [201, 0]
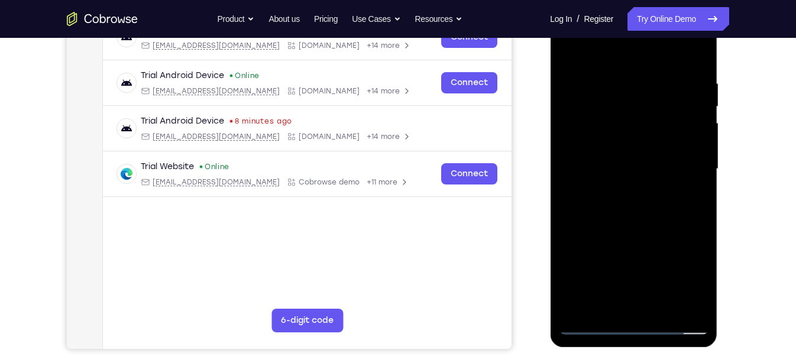
click at [693, 72] on div at bounding box center [633, 169] width 149 height 331
drag, startPoint x: 606, startPoint y: 51, endPoint x: 701, endPoint y: 54, distance: 94.7
click at [701, 54] on div at bounding box center [633, 169] width 149 height 331
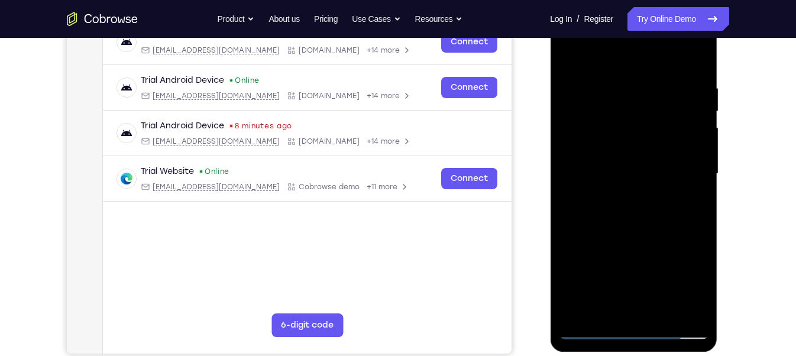
click at [611, 315] on div at bounding box center [633, 173] width 149 height 331
click at [580, 137] on div at bounding box center [633, 173] width 149 height 331
click at [570, 51] on div at bounding box center [633, 173] width 149 height 331
click at [687, 182] on div at bounding box center [633, 173] width 149 height 331
click at [570, 49] on div at bounding box center [633, 173] width 149 height 331
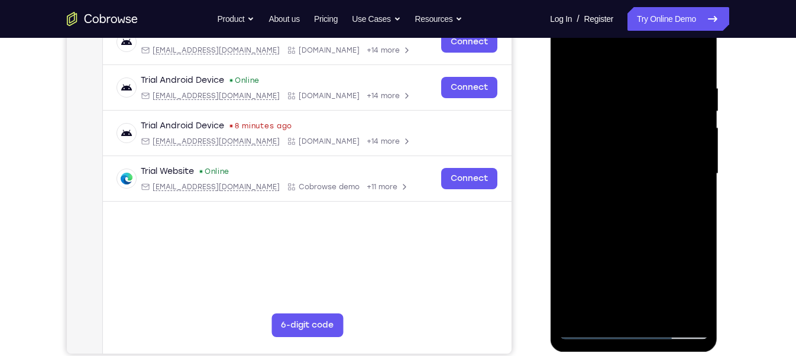
click at [685, 227] on div at bounding box center [633, 173] width 149 height 331
click at [570, 52] on div at bounding box center [633, 173] width 149 height 331
click at [674, 169] on div at bounding box center [633, 173] width 149 height 331
click at [701, 180] on div at bounding box center [633, 173] width 149 height 331
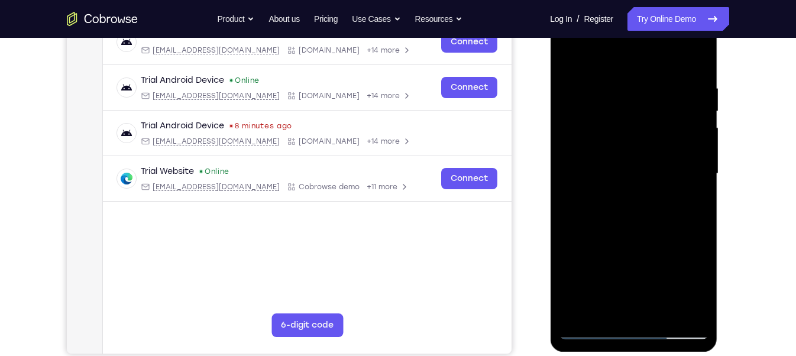
click at [591, 66] on div at bounding box center [633, 173] width 149 height 331
click at [586, 82] on div at bounding box center [633, 173] width 149 height 331
click at [689, 148] on div at bounding box center [633, 173] width 149 height 331
drag, startPoint x: 628, startPoint y: 263, endPoint x: 643, endPoint y: 111, distance: 152.1
click at [643, 111] on div at bounding box center [633, 173] width 149 height 331
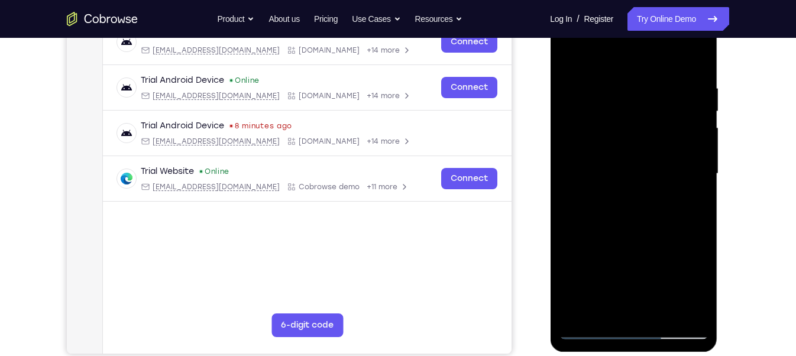
click at [622, 107] on div at bounding box center [633, 173] width 149 height 331
click at [692, 117] on div at bounding box center [633, 173] width 149 height 331
click at [696, 115] on div at bounding box center [633, 173] width 149 height 331
click at [570, 54] on div at bounding box center [633, 173] width 149 height 331
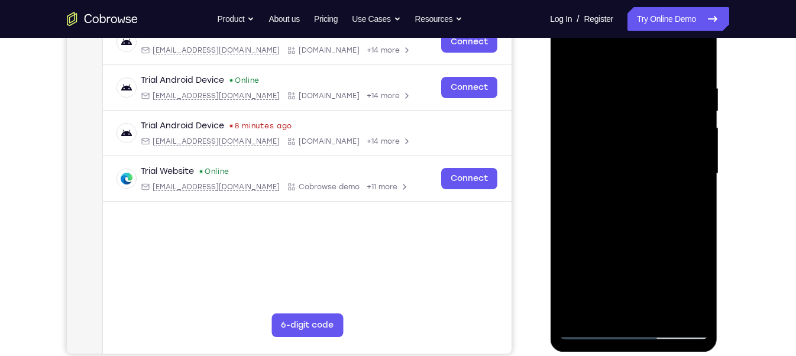
click at [634, 133] on div at bounding box center [633, 173] width 149 height 331
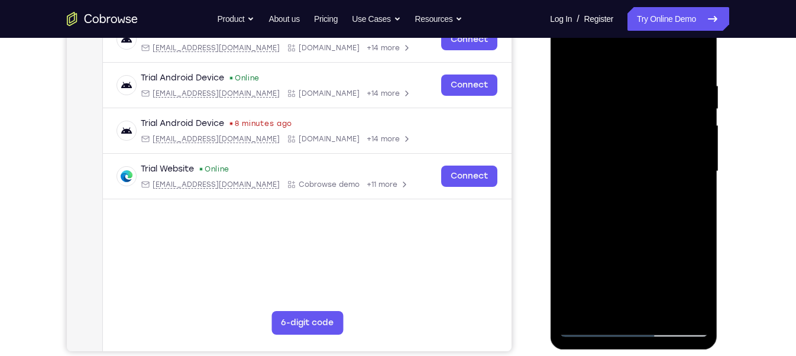
scroll to position [196, 0]
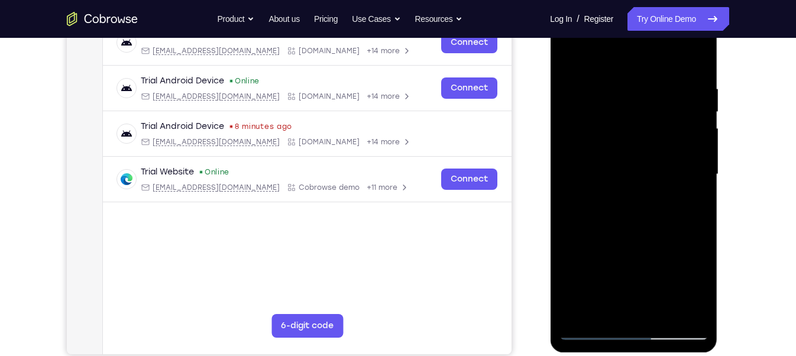
drag, startPoint x: 614, startPoint y: 133, endPoint x: 613, endPoint y: 72, distance: 60.9
click at [613, 72] on div at bounding box center [633, 174] width 149 height 331
drag, startPoint x: 621, startPoint y: 223, endPoint x: 615, endPoint y: 155, distance: 68.3
click at [615, 155] on div at bounding box center [633, 174] width 149 height 331
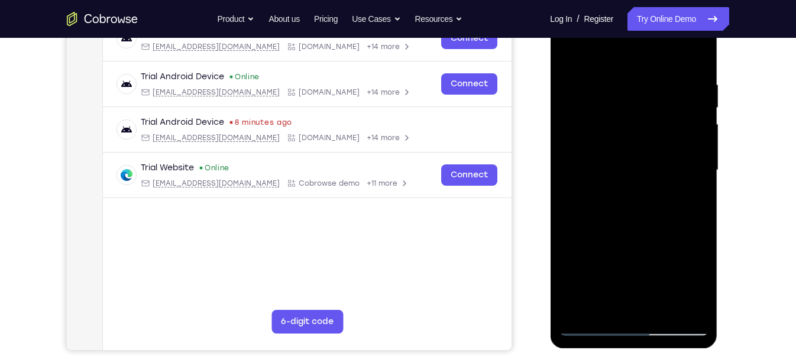
scroll to position [201, 0]
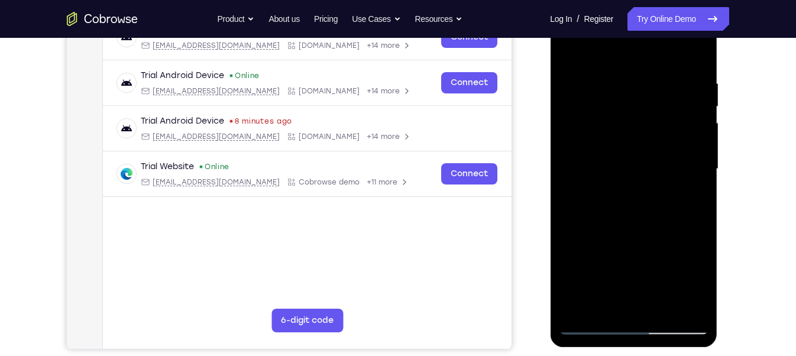
drag, startPoint x: 625, startPoint y: 260, endPoint x: 625, endPoint y: 222, distance: 37.9
click at [625, 222] on div at bounding box center [633, 169] width 149 height 331
click at [593, 251] on div at bounding box center [633, 169] width 149 height 331
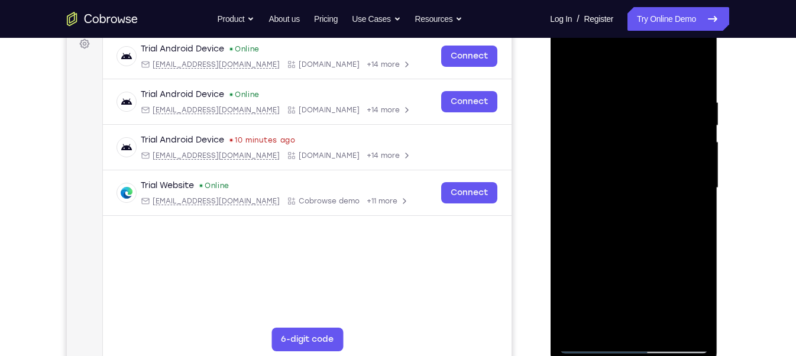
scroll to position [181, 0]
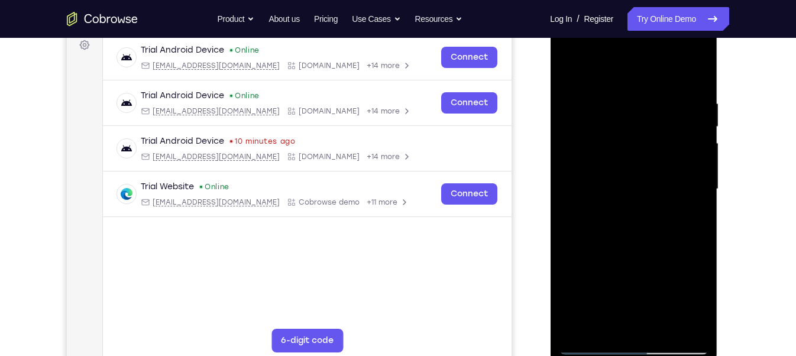
drag, startPoint x: 614, startPoint y: 95, endPoint x: 628, endPoint y: 228, distance: 133.9
click at [628, 228] on div at bounding box center [633, 189] width 149 height 331
click at [568, 66] on div at bounding box center [633, 189] width 149 height 331
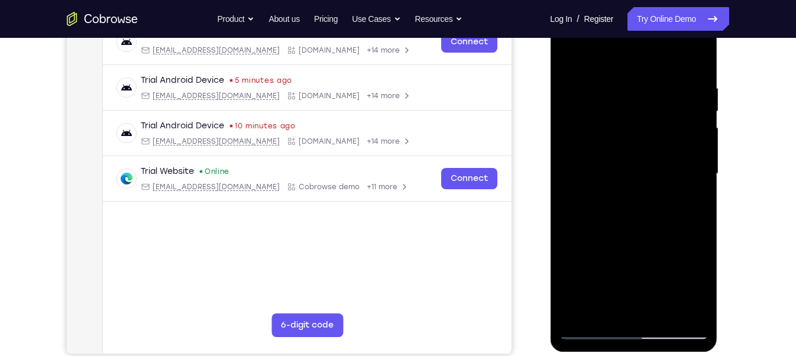
drag, startPoint x: 629, startPoint y: 218, endPoint x: 625, endPoint y: 148, distance: 69.9
click at [625, 148] on div at bounding box center [633, 173] width 149 height 331
drag, startPoint x: 625, startPoint y: 231, endPoint x: 609, endPoint y: 118, distance: 114.2
click at [609, 118] on div at bounding box center [633, 173] width 149 height 331
click at [567, 54] on div at bounding box center [633, 173] width 149 height 331
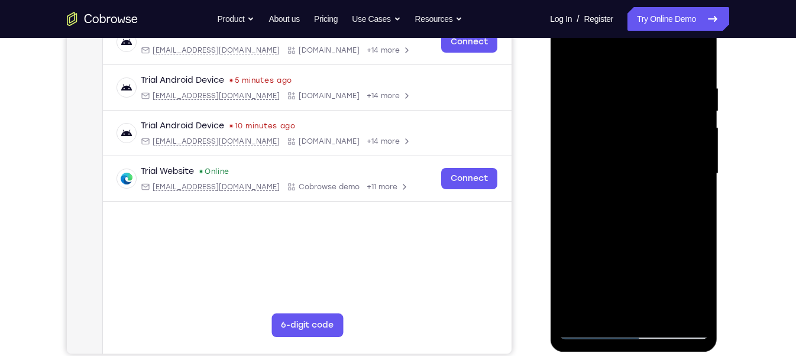
click at [567, 54] on div at bounding box center [633, 173] width 149 height 331
drag, startPoint x: 641, startPoint y: 201, endPoint x: 631, endPoint y: 101, distance: 100.5
click at [631, 101] on div at bounding box center [633, 173] width 149 height 331
drag, startPoint x: 637, startPoint y: 220, endPoint x: 633, endPoint y: 125, distance: 95.3
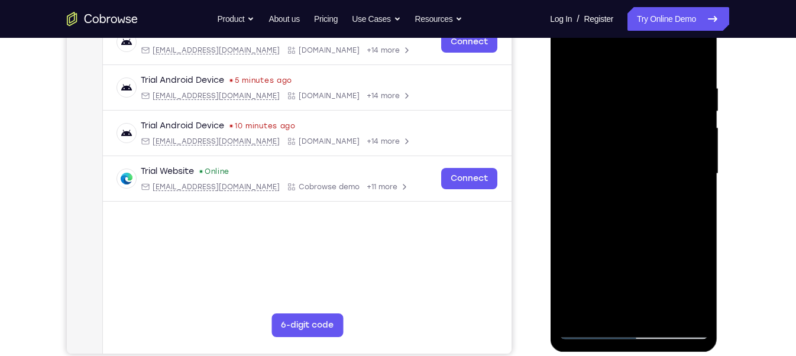
click at [633, 125] on div at bounding box center [633, 173] width 149 height 331
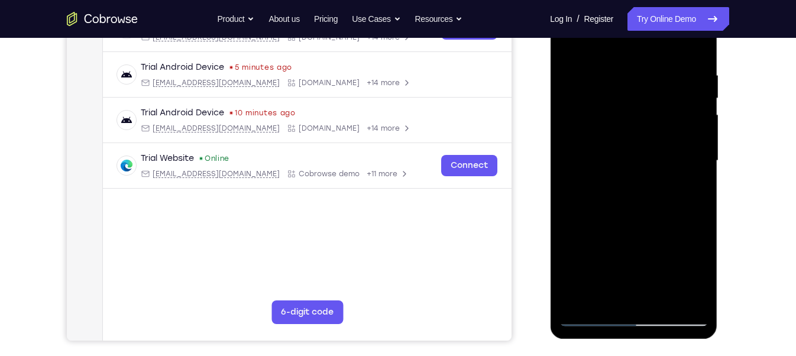
scroll to position [214, 0]
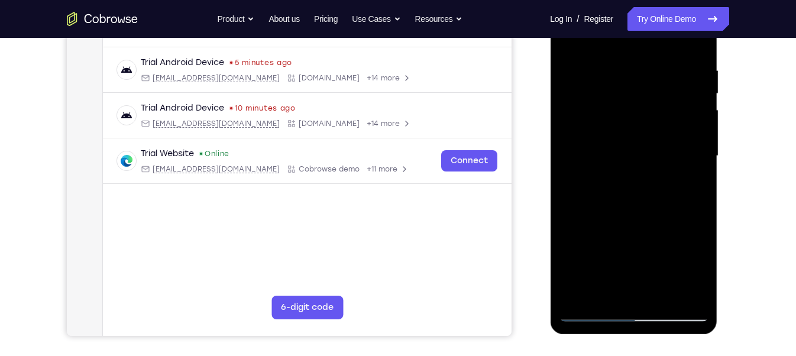
drag, startPoint x: 638, startPoint y: 186, endPoint x: 629, endPoint y: 99, distance: 86.9
click at [629, 99] on div at bounding box center [633, 156] width 149 height 331
drag, startPoint x: 611, startPoint y: 176, endPoint x: 614, endPoint y: 130, distance: 46.9
click at [614, 130] on div at bounding box center [633, 156] width 149 height 331
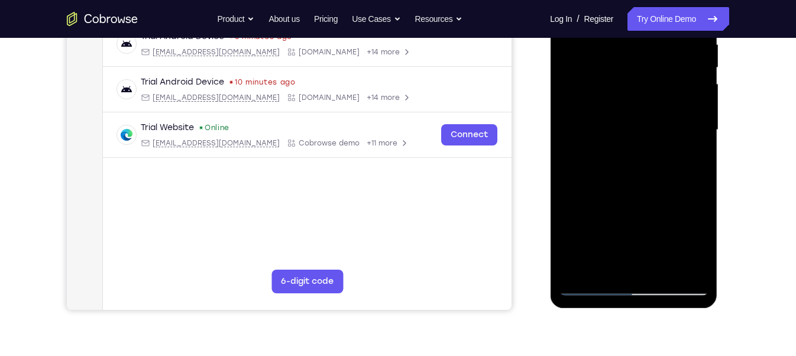
scroll to position [241, 0]
click at [593, 167] on div at bounding box center [633, 129] width 149 height 331
drag, startPoint x: 628, startPoint y: 89, endPoint x: 633, endPoint y: 229, distance: 139.7
click at [633, 229] on div at bounding box center [633, 129] width 149 height 331
drag, startPoint x: 643, startPoint y: 132, endPoint x: 648, endPoint y: 175, distance: 42.9
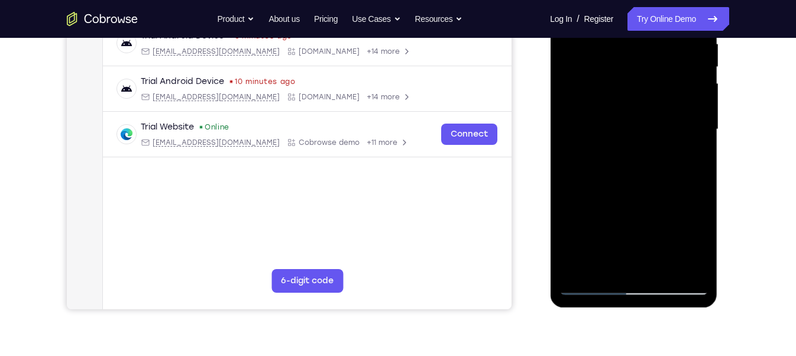
click at [648, 175] on div at bounding box center [633, 129] width 149 height 331
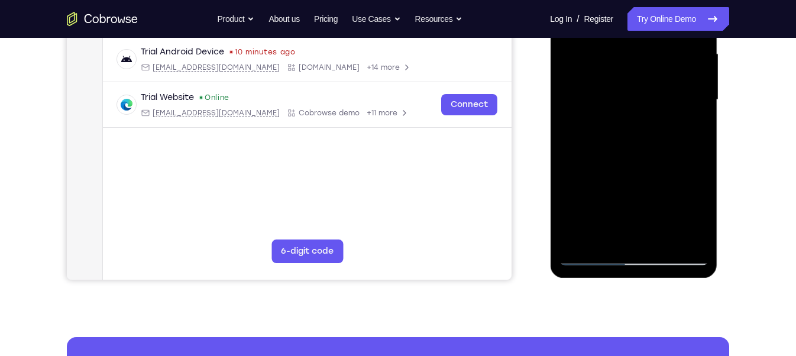
scroll to position [272, 0]
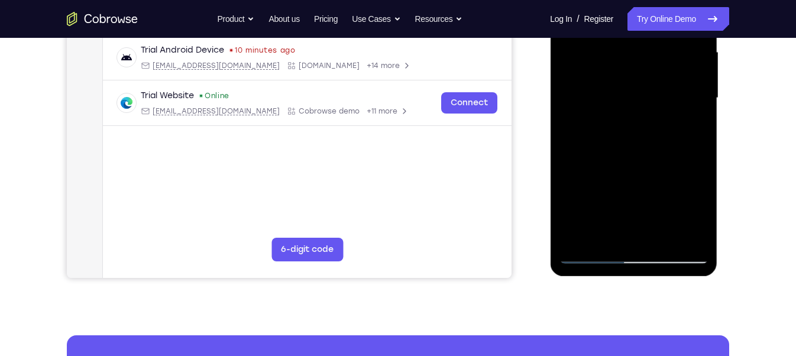
click at [580, 237] on div at bounding box center [633, 98] width 149 height 331
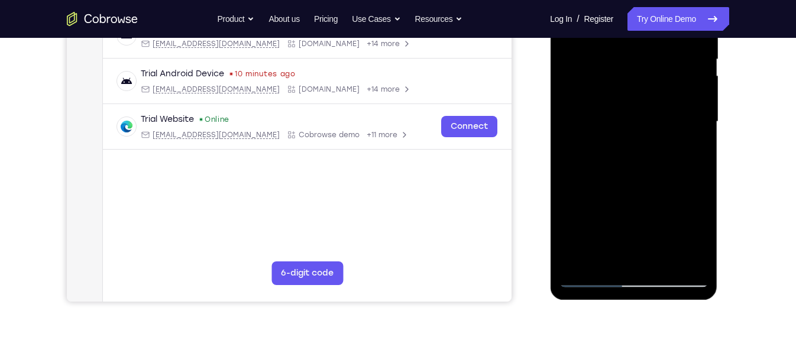
scroll to position [246, 0]
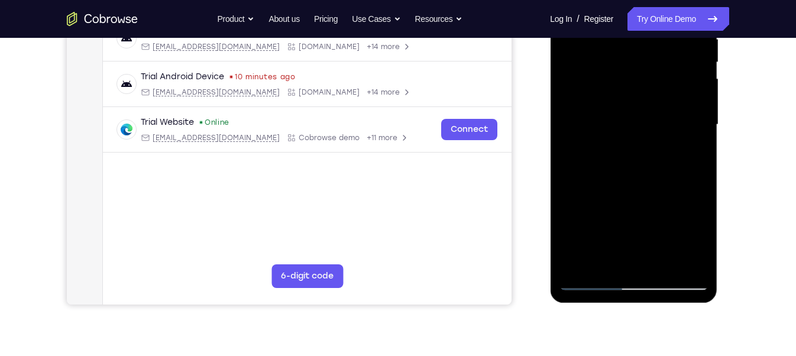
drag, startPoint x: 611, startPoint y: 169, endPoint x: 618, endPoint y: 199, distance: 31.1
click at [618, 199] on div at bounding box center [633, 124] width 149 height 331
drag, startPoint x: 626, startPoint y: 122, endPoint x: 634, endPoint y: 194, distance: 72.1
click at [634, 194] on div at bounding box center [633, 124] width 149 height 331
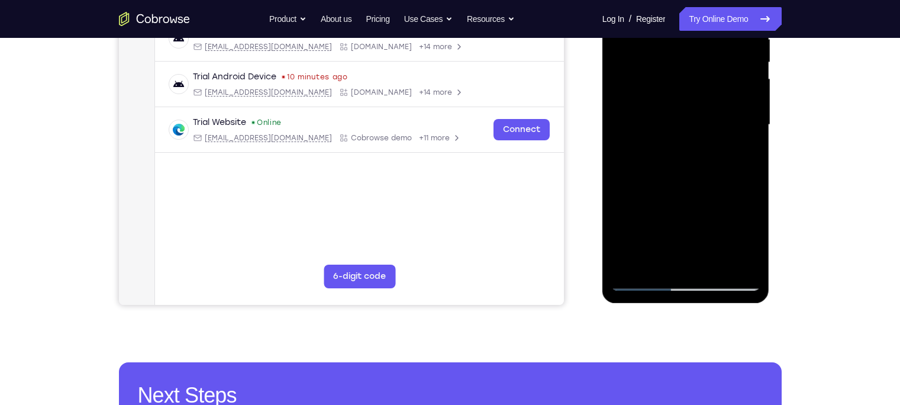
drag, startPoint x: 744, startPoint y: 1, endPoint x: 592, endPoint y: 106, distance: 184.8
click at [431, 98] on div at bounding box center [403, 85] width 56 height 26
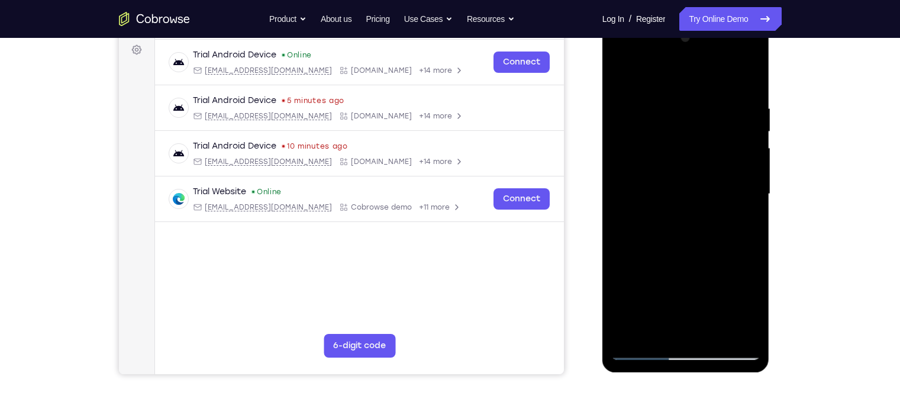
scroll to position [177, 0]
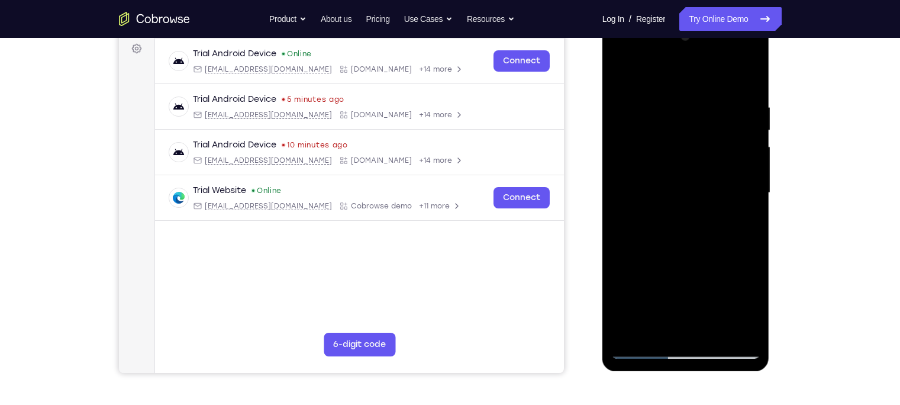
click at [664, 98] on div at bounding box center [685, 192] width 149 height 331
click at [751, 167] on div at bounding box center [685, 192] width 149 height 331
drag, startPoint x: 645, startPoint y: 164, endPoint x: 742, endPoint y: 167, distance: 97.7
click at [742, 167] on div at bounding box center [685, 192] width 149 height 331
click at [680, 137] on div at bounding box center [685, 192] width 149 height 331
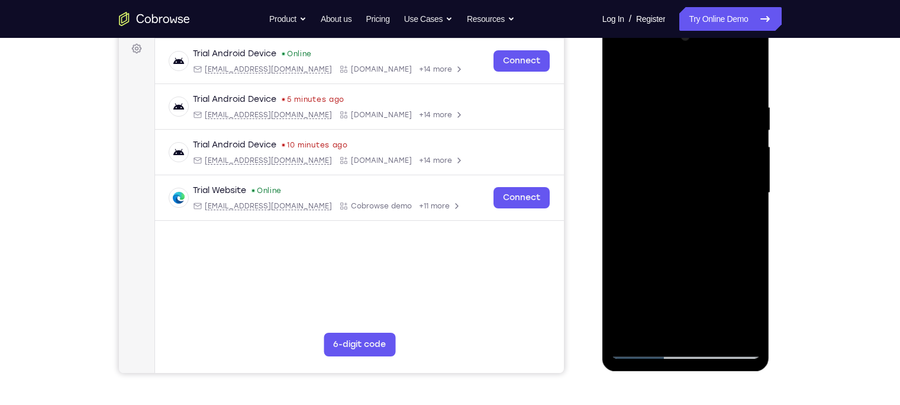
click at [689, 177] on div at bounding box center [685, 192] width 149 height 331
click at [619, 74] on div at bounding box center [685, 192] width 149 height 331
click at [742, 158] on div at bounding box center [685, 192] width 149 height 331
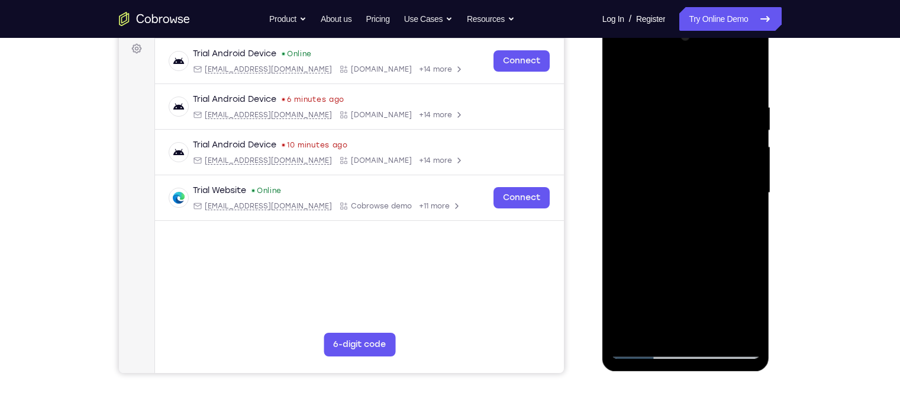
click at [742, 158] on div at bounding box center [685, 192] width 149 height 331
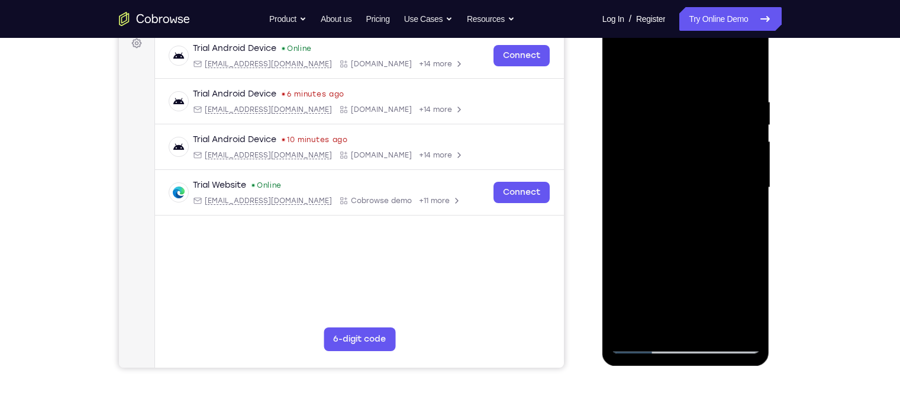
scroll to position [182, 0]
click at [742, 158] on div at bounding box center [685, 187] width 149 height 331
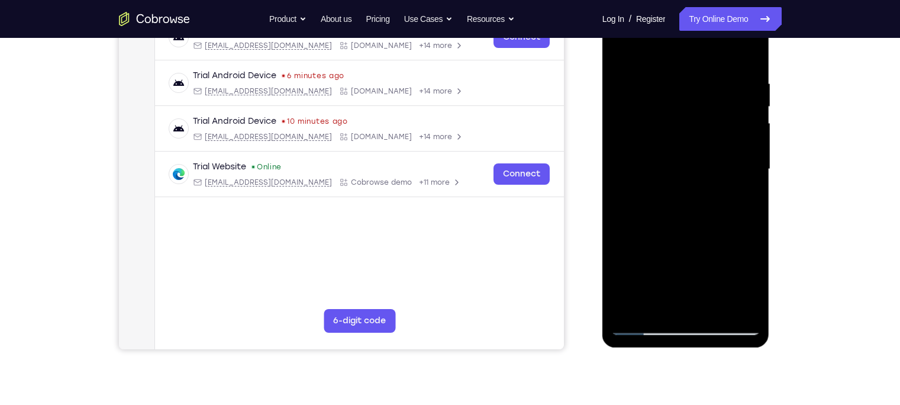
scroll to position [201, 0]
click at [742, 158] on div at bounding box center [685, 169] width 149 height 331
click at [745, 53] on div at bounding box center [685, 169] width 149 height 331
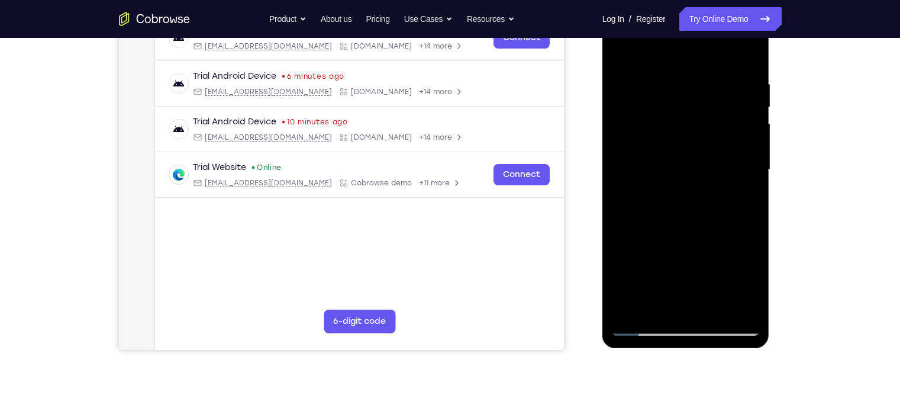
drag, startPoint x: 732, startPoint y: 84, endPoint x: 622, endPoint y: 107, distance: 112.4
click at [622, 107] on div at bounding box center [685, 169] width 149 height 331
click at [738, 87] on div at bounding box center [685, 169] width 149 height 331
click at [747, 54] on div at bounding box center [685, 169] width 149 height 331
click at [714, 306] on div at bounding box center [685, 169] width 149 height 331
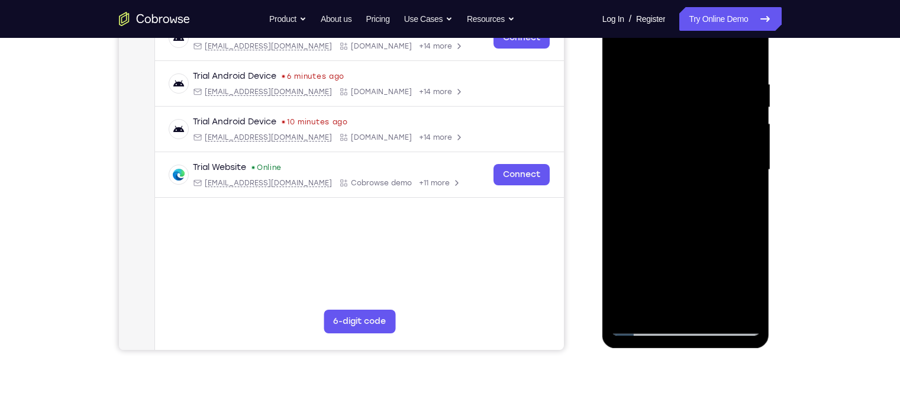
click at [670, 230] on div at bounding box center [685, 169] width 149 height 331
click at [625, 50] on div at bounding box center [685, 169] width 149 height 331
drag, startPoint x: 735, startPoint y: 82, endPoint x: 1184, endPoint y: 85, distance: 448.5
click at [602, 89] on html "Online web based iOS Simulators and Android Emulators. Run iPhone, iPad, Mobile…" at bounding box center [686, 172] width 169 height 355
click at [747, 80] on div at bounding box center [685, 169] width 149 height 331
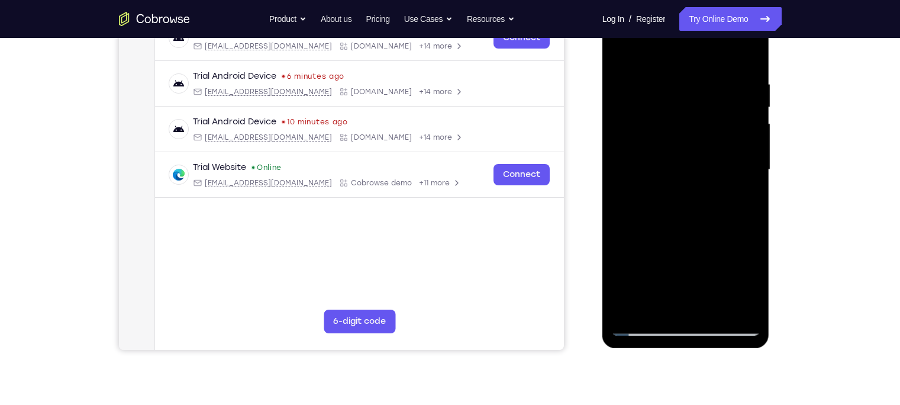
click at [745, 57] on div at bounding box center [685, 169] width 149 height 331
drag, startPoint x: 741, startPoint y: 75, endPoint x: 654, endPoint y: 91, distance: 88.3
click at [654, 91] on div at bounding box center [685, 169] width 149 height 331
click at [712, 306] on div at bounding box center [685, 169] width 149 height 331
click at [669, 113] on div at bounding box center [685, 169] width 149 height 331
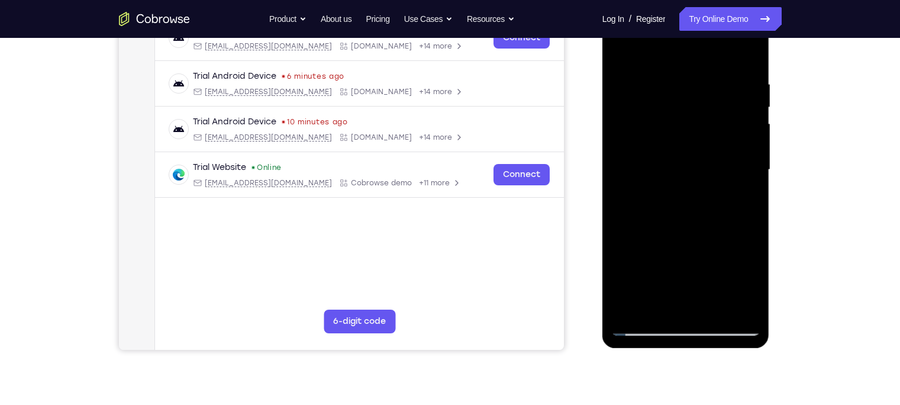
click at [628, 264] on div at bounding box center [685, 169] width 149 height 331
click at [660, 186] on div at bounding box center [685, 169] width 149 height 331
click at [631, 92] on div at bounding box center [685, 169] width 149 height 331
click at [699, 190] on div at bounding box center [685, 169] width 149 height 331
drag, startPoint x: 728, startPoint y: 112, endPoint x: 615, endPoint y: 111, distance: 113.0
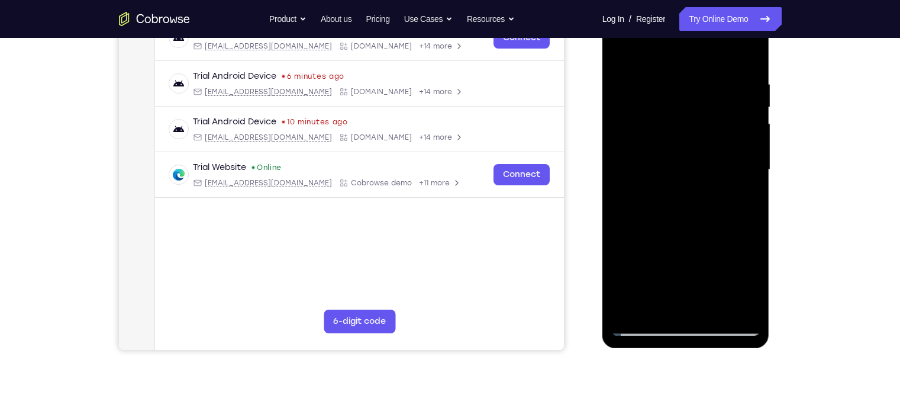
click at [615, 111] on div at bounding box center [685, 169] width 149 height 331
drag, startPoint x: 707, startPoint y: 101, endPoint x: 685, endPoint y: 103, distance: 22.0
click at [685, 103] on div at bounding box center [685, 169] width 149 height 331
click at [634, 83] on div at bounding box center [685, 169] width 149 height 331
click at [677, 113] on div at bounding box center [685, 169] width 149 height 331
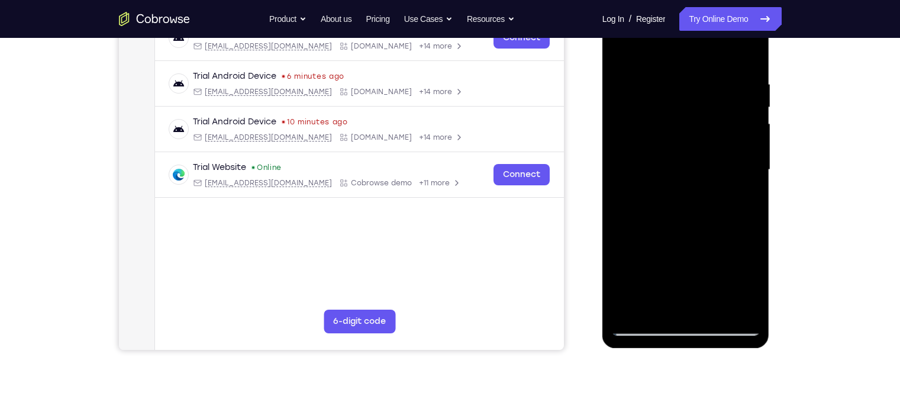
drag, startPoint x: 722, startPoint y: 105, endPoint x: 625, endPoint y: 112, distance: 97.9
click at [625, 112] on div at bounding box center [685, 169] width 149 height 331
drag, startPoint x: 716, startPoint y: 108, endPoint x: 600, endPoint y: 118, distance: 117.0
click at [602, 118] on html "Online web based iOS Simulators and Android Emulators. Run iPhone, iPad, Mobile…" at bounding box center [686, 173] width 169 height 355
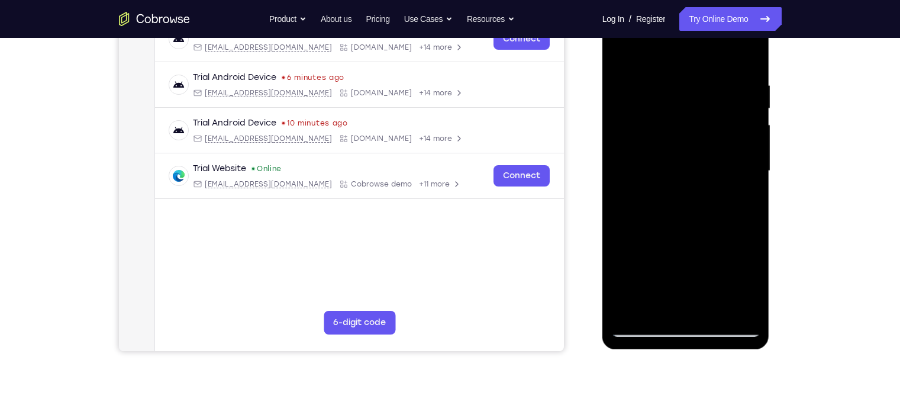
drag, startPoint x: 706, startPoint y: 113, endPoint x: 1204, endPoint y: 114, distance: 498.2
click at [602, 118] on div at bounding box center [685, 172] width 167 height 353
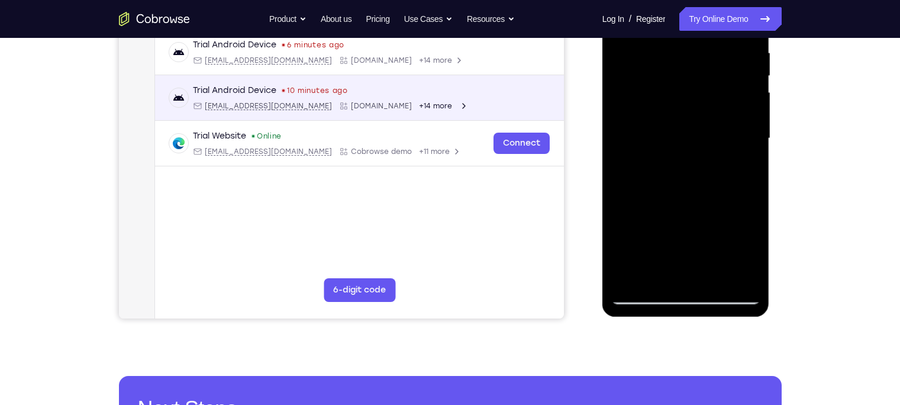
scroll to position [230, 0]
